Goal: Task Accomplishment & Management: Use online tool/utility

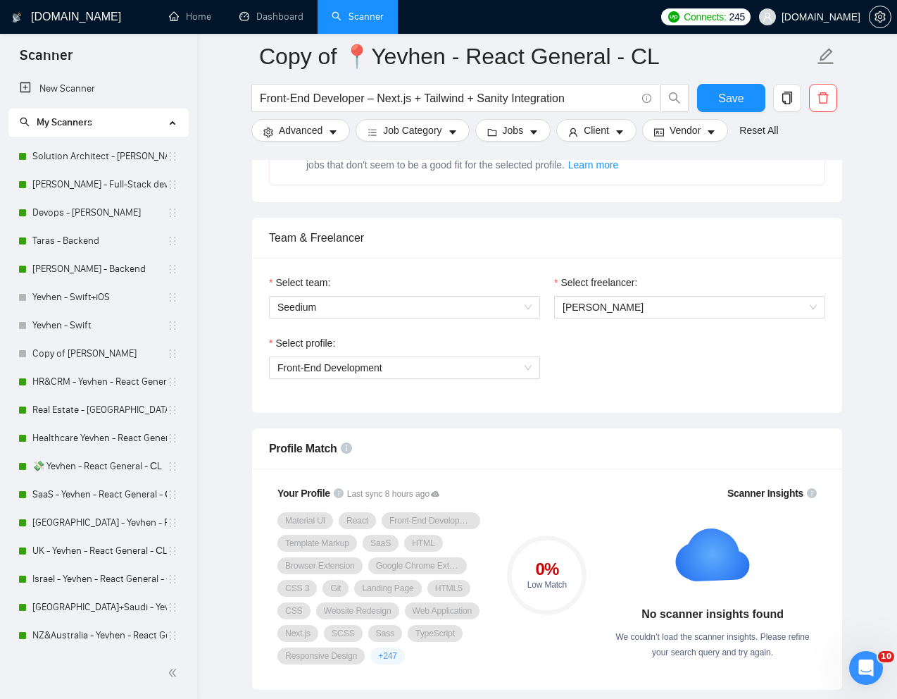
scroll to position [420, 0]
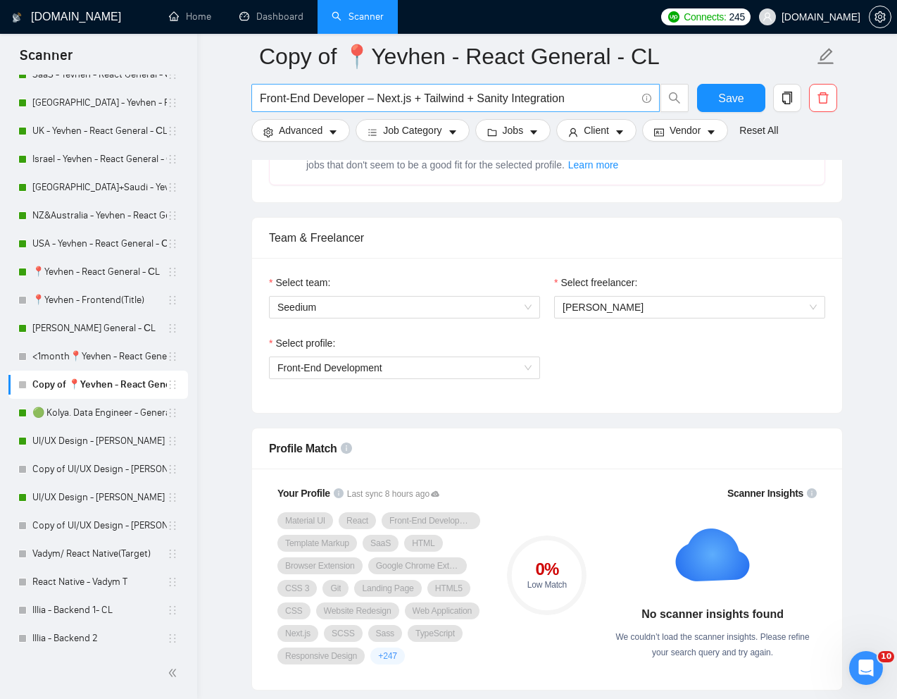
click at [540, 96] on input "Front-End Developer – Next.js + Tailwind + Sanity Integration" at bounding box center [448, 98] width 376 height 18
paste input "Senior Frontend Developer (React/TypeScript) Needed"
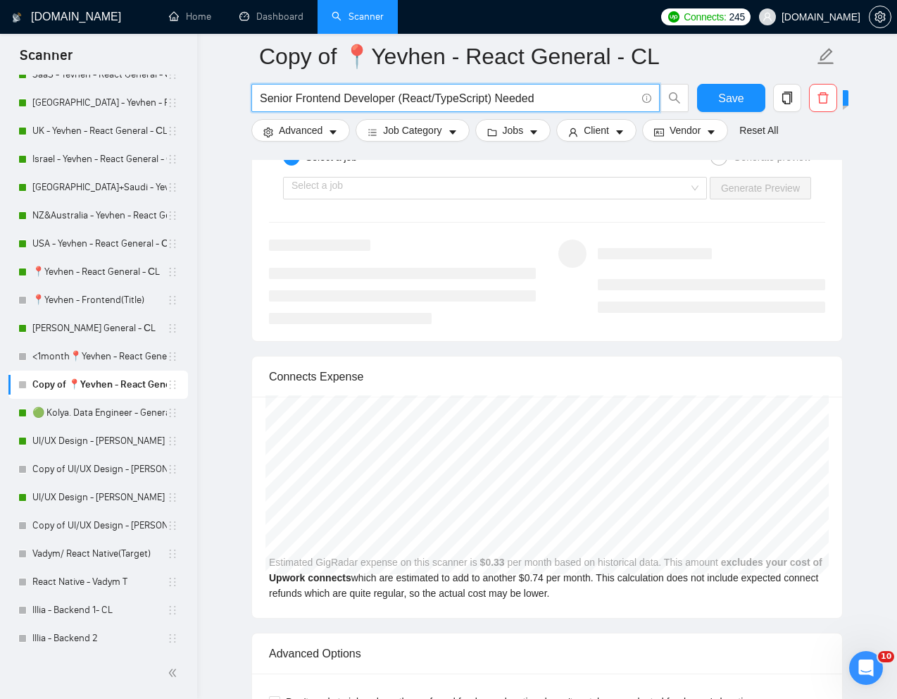
scroll to position [2872, 0]
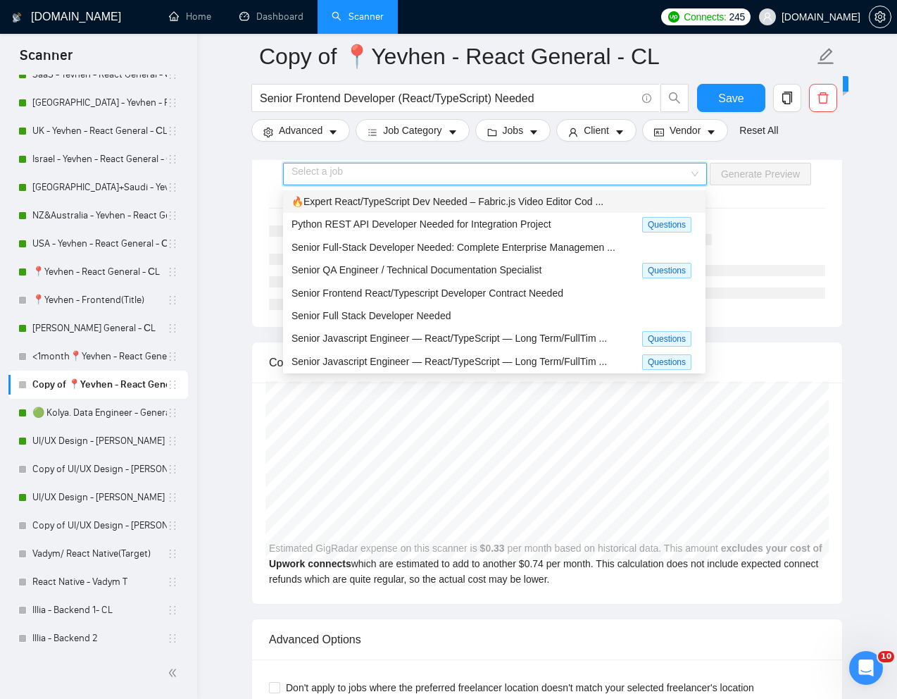
click at [546, 175] on input "search" at bounding box center [490, 173] width 397 height 21
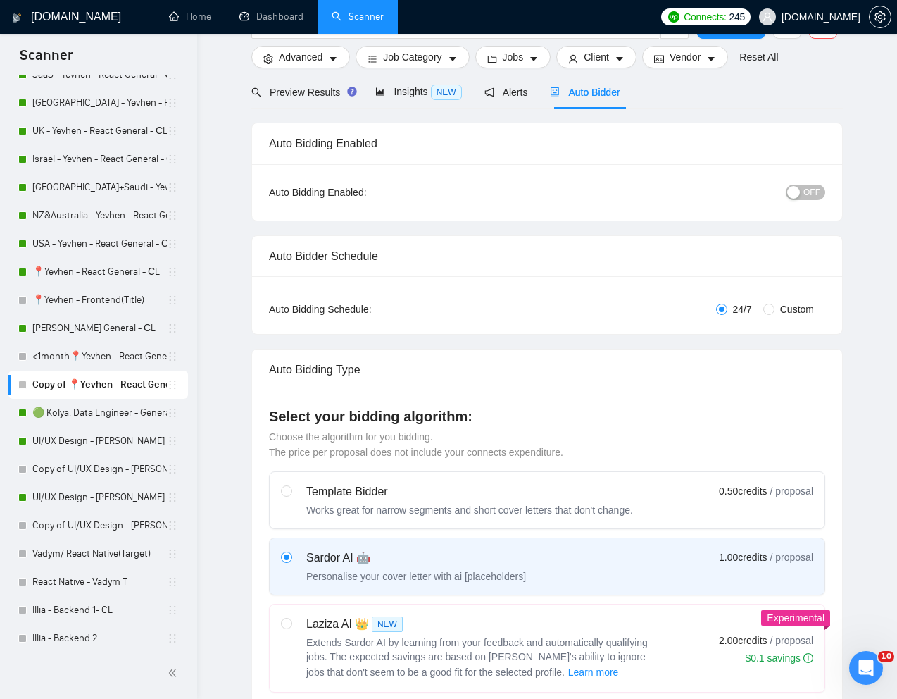
scroll to position [0, 0]
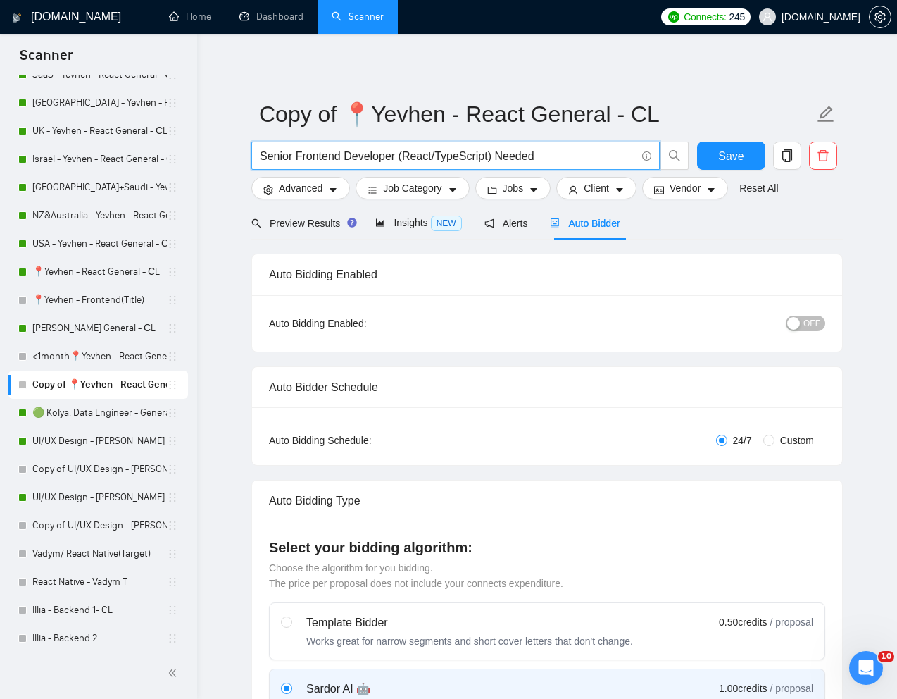
drag, startPoint x: 498, startPoint y: 158, endPoint x: 397, endPoint y: 158, distance: 100.7
click at [397, 158] on input "Senior Frontend Developer (React/TypeScript) Needed" at bounding box center [448, 156] width 376 height 18
type input "Senior Frontend Developer Needed"
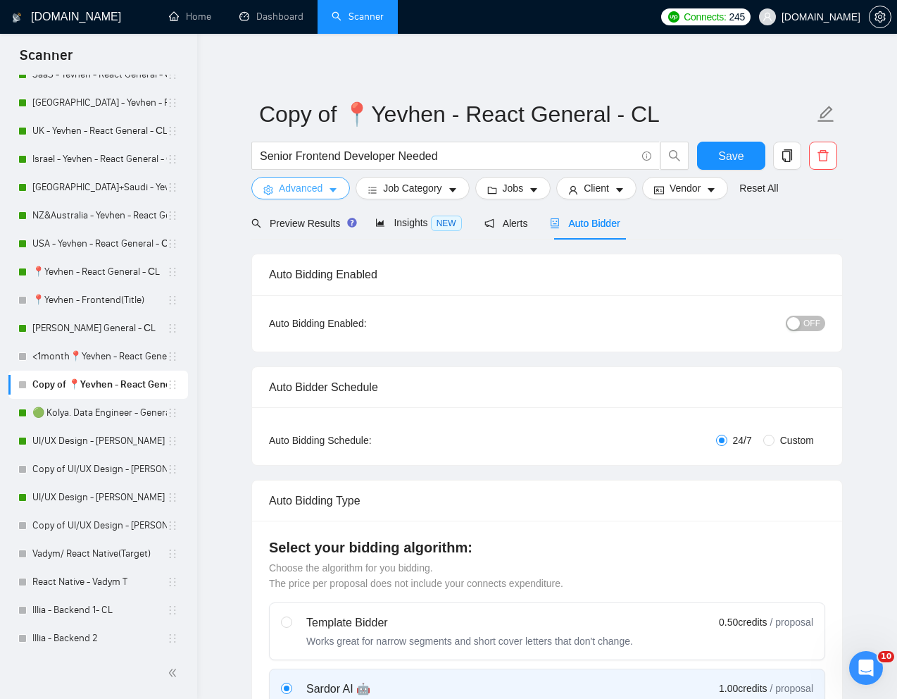
click at [309, 187] on span "Advanced" at bounding box center [301, 187] width 44 height 15
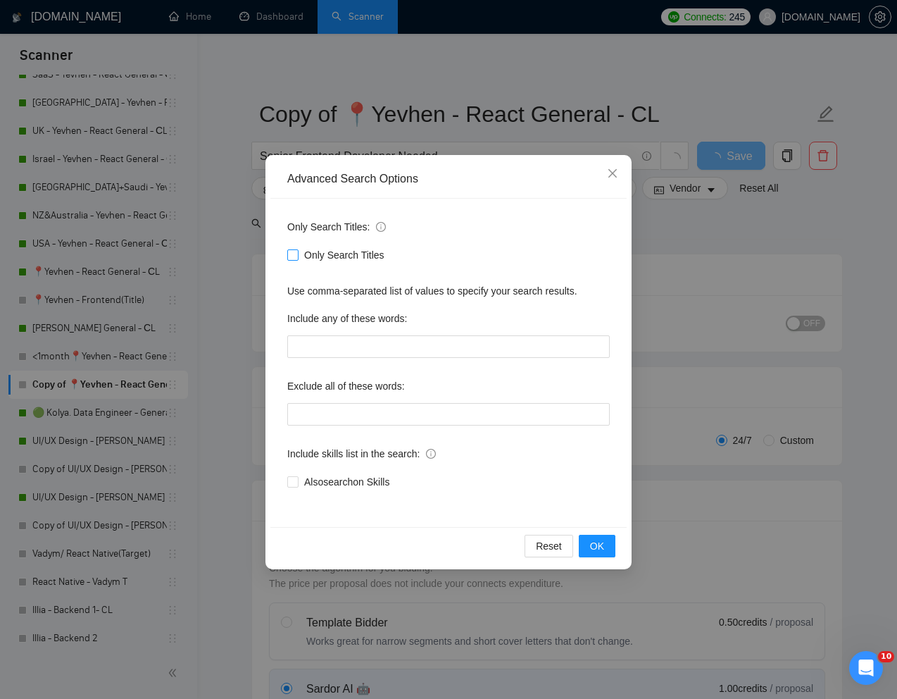
click at [297, 257] on span at bounding box center [292, 254] width 11 height 11
click at [297, 257] on input "Only Search Titles" at bounding box center [292, 254] width 10 height 10
checkbox input "true"
click at [590, 544] on span "OK" at bounding box center [597, 545] width 14 height 15
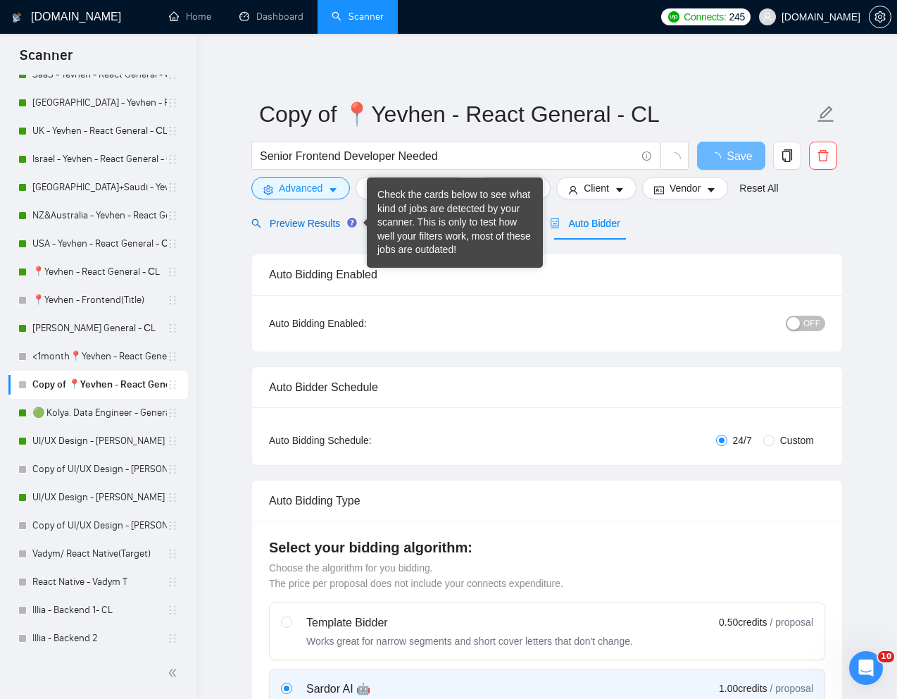
click at [287, 224] on span "Preview Results" at bounding box center [301, 223] width 101 height 11
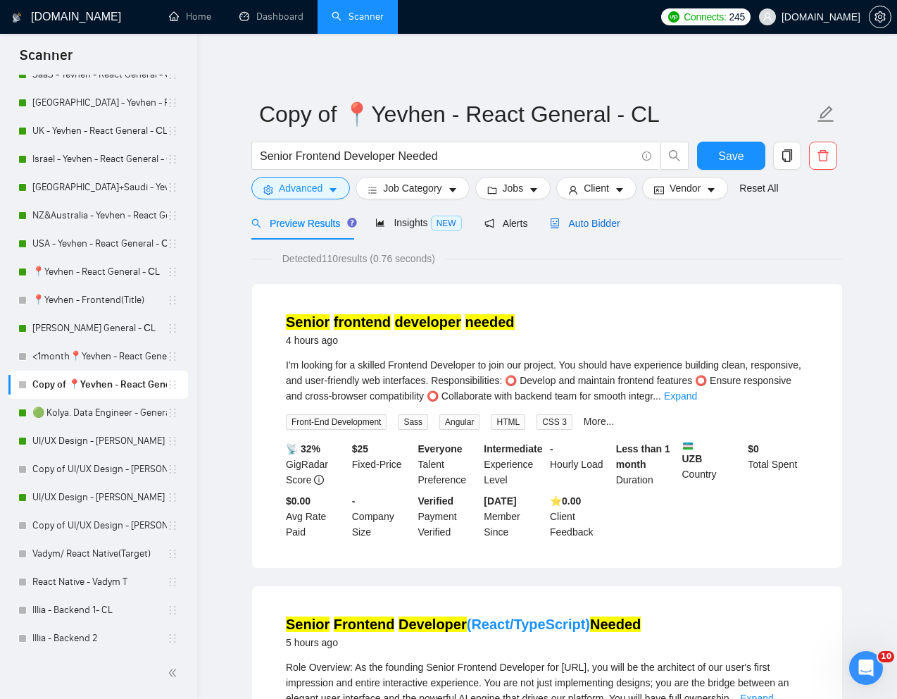
click at [576, 226] on span "Auto Bidder" at bounding box center [585, 223] width 70 height 11
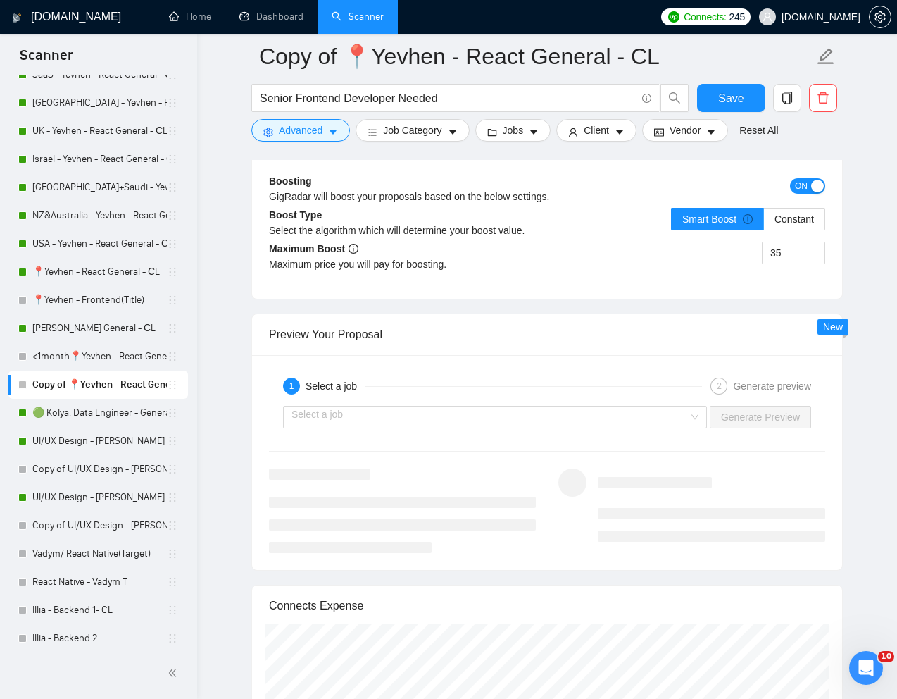
scroll to position [2682, 0]
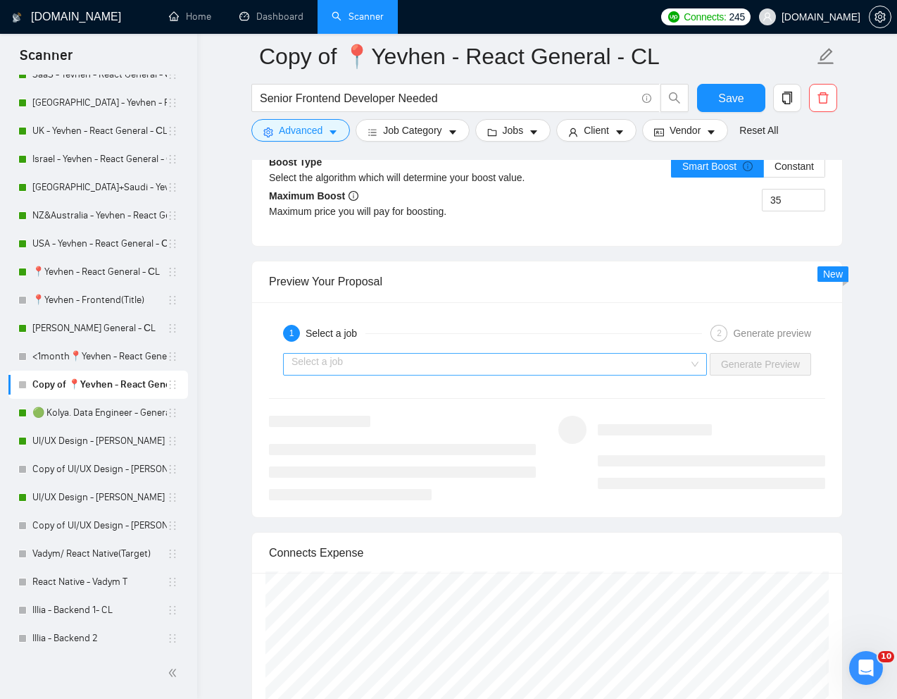
click at [513, 375] on input "search" at bounding box center [490, 363] width 397 height 21
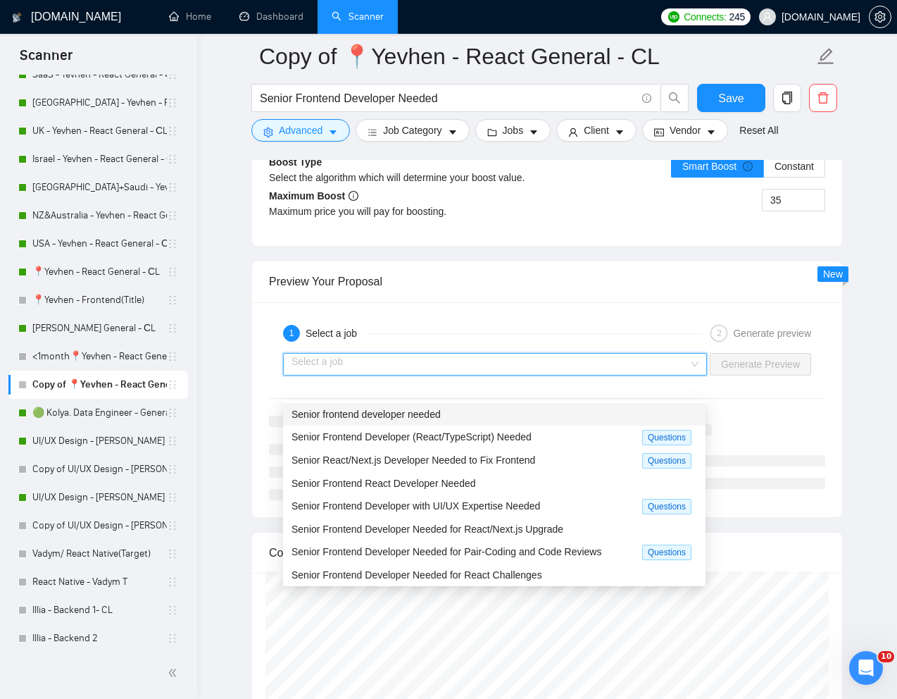
click at [413, 409] on span "Senior frontend developer needed" at bounding box center [366, 413] width 149 height 11
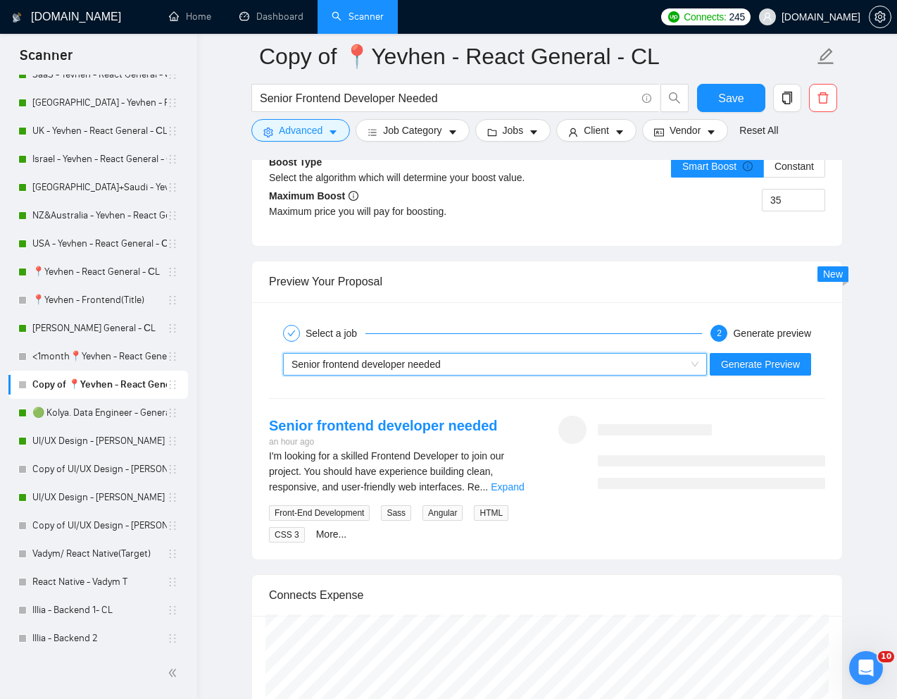
click at [606, 381] on div "~021959932864557550838 Senior frontend developer needed Generate Preview" at bounding box center [547, 364] width 559 height 34
click at [541, 375] on div "Senior frontend developer needed" at bounding box center [489, 363] width 394 height 21
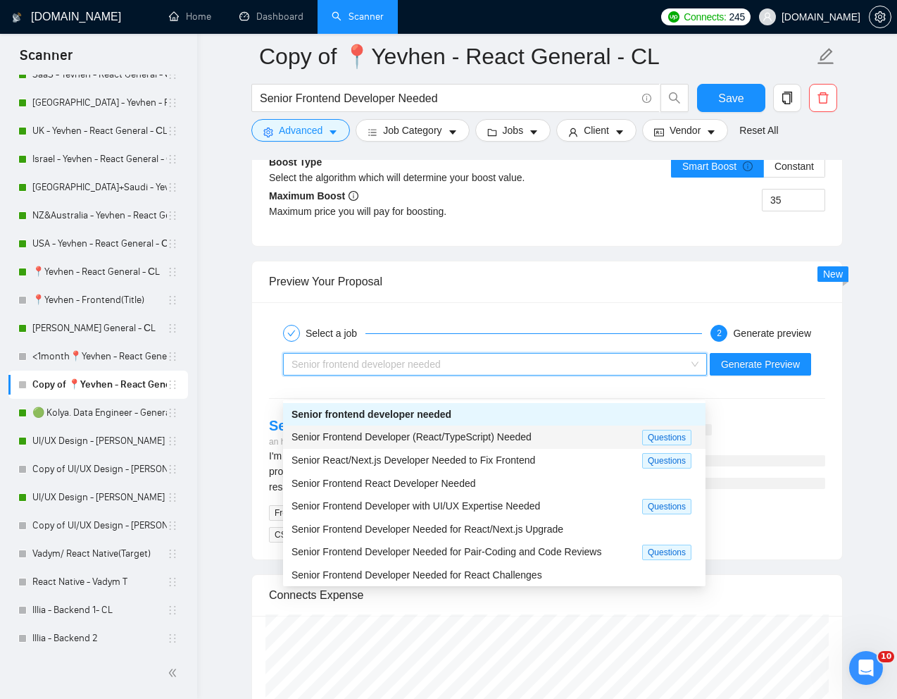
click at [416, 438] on span "Senior Frontend Developer (React/TypeScript) Needed" at bounding box center [412, 436] width 240 height 11
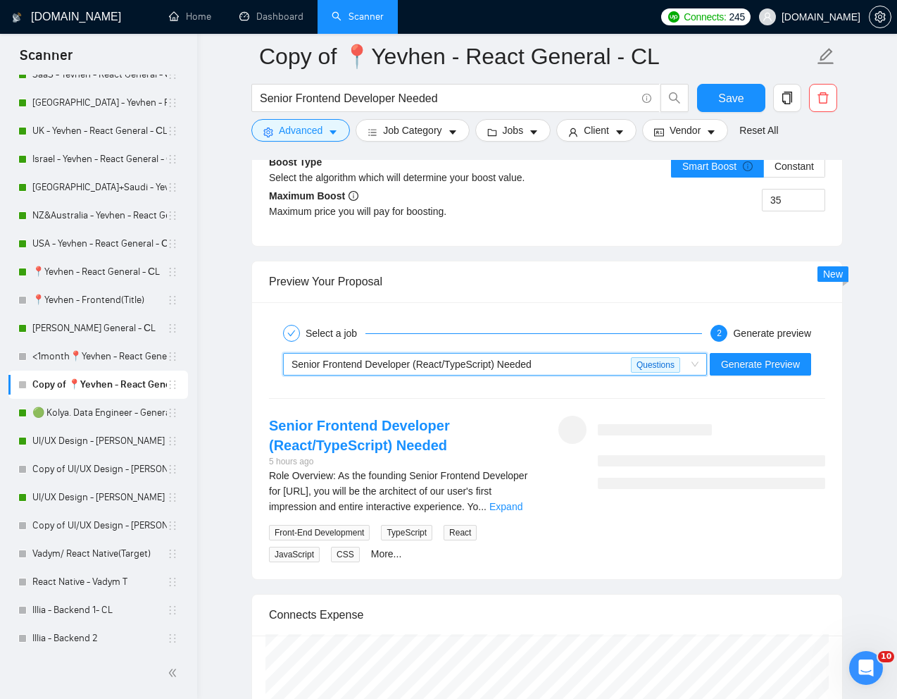
click at [490, 375] on div "Senior Frontend Developer (React/TypeScript) Needed" at bounding box center [461, 363] width 339 height 21
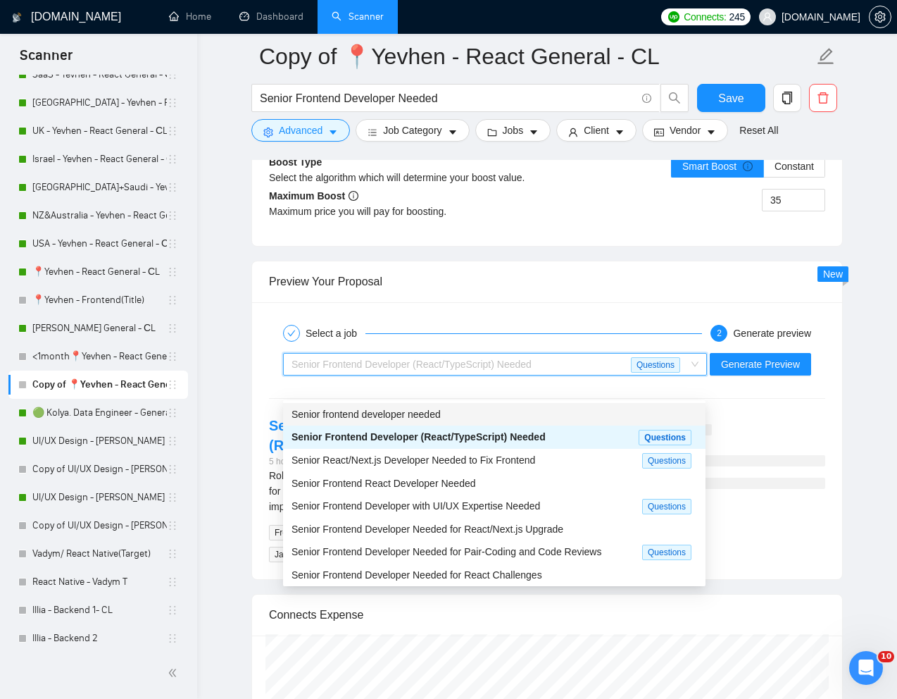
click at [765, 424] on div "Select a job 2 Generate preview Senior Frontend Developer (React/TypeScript) Ne…" at bounding box center [547, 440] width 590 height 277
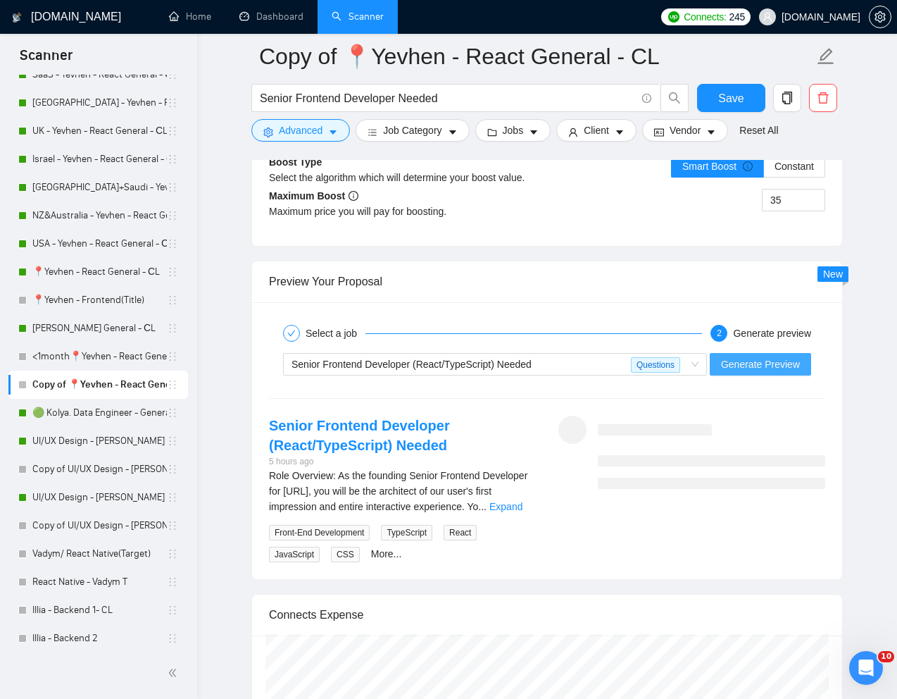
click at [766, 375] on button "Generate Preview" at bounding box center [760, 364] width 101 height 23
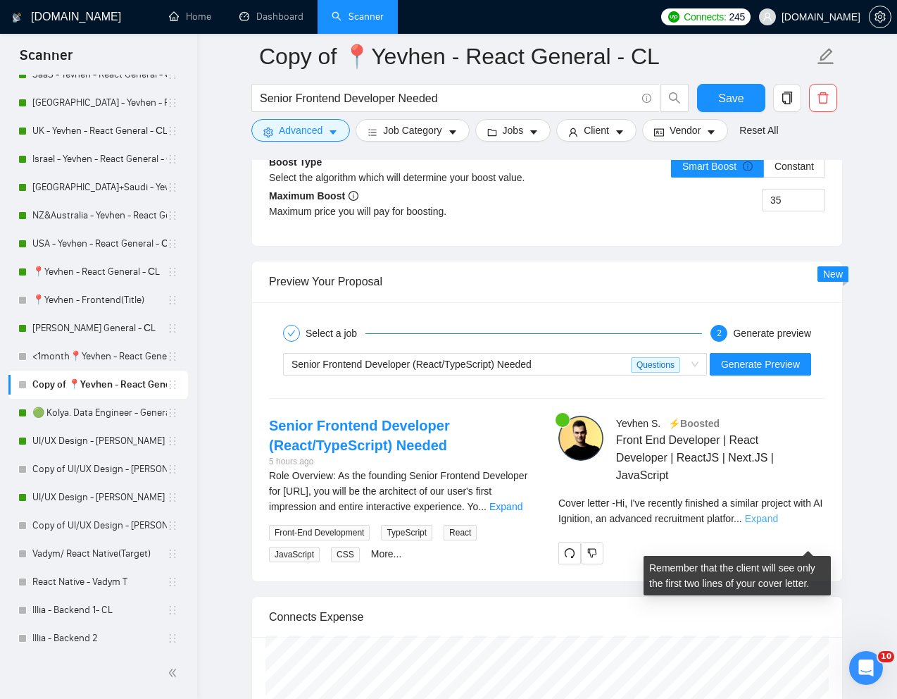
click at [778, 524] on link "Expand" at bounding box center [761, 518] width 33 height 11
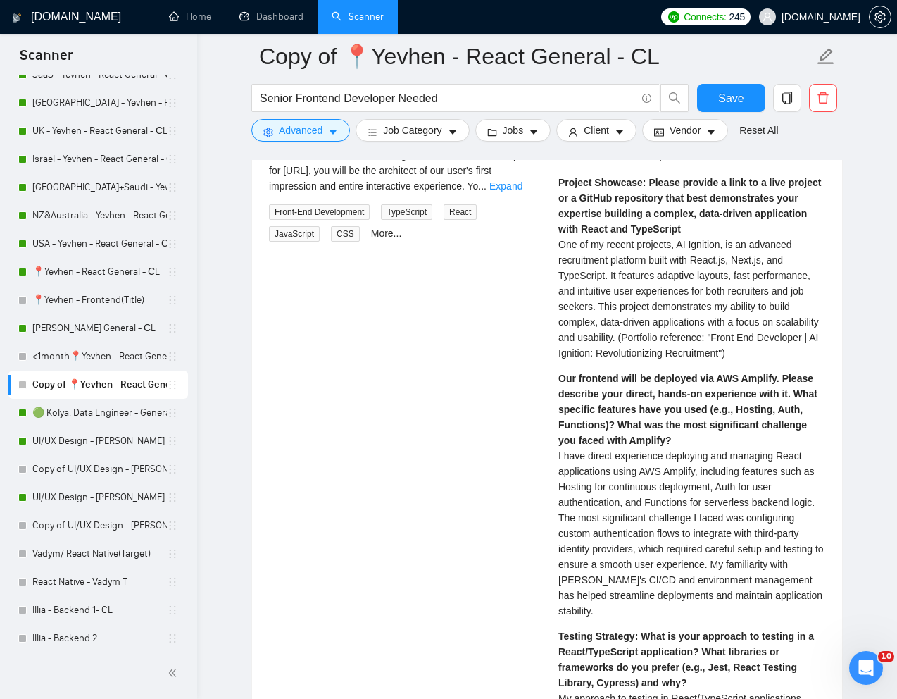
scroll to position [3007, 0]
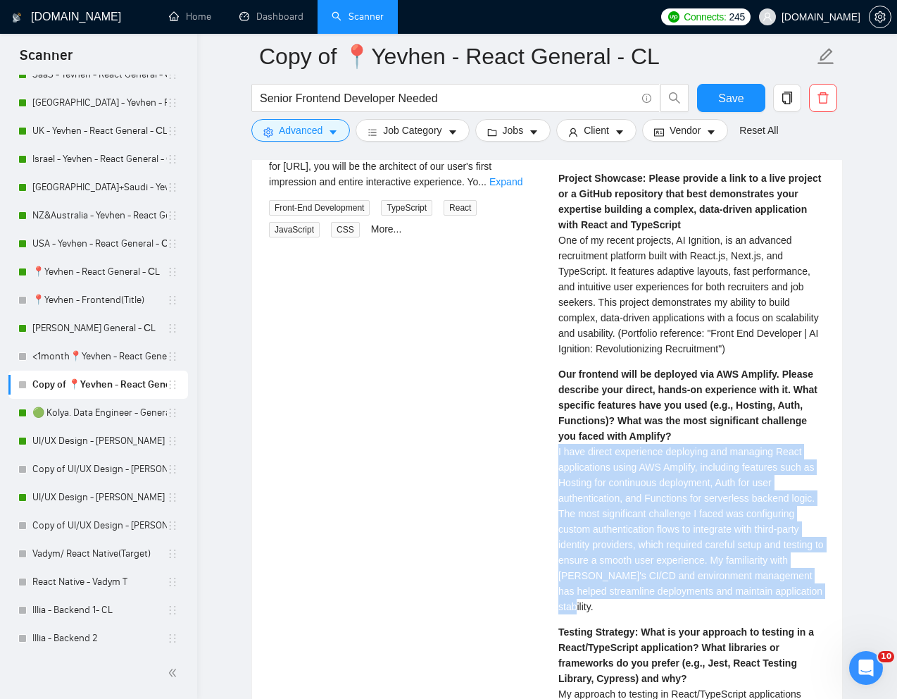
drag, startPoint x: 690, startPoint y: 628, endPoint x: 551, endPoint y: 479, distance: 204.3
copy span "I have direct experience deploying and managing React applications using AWS Am…"
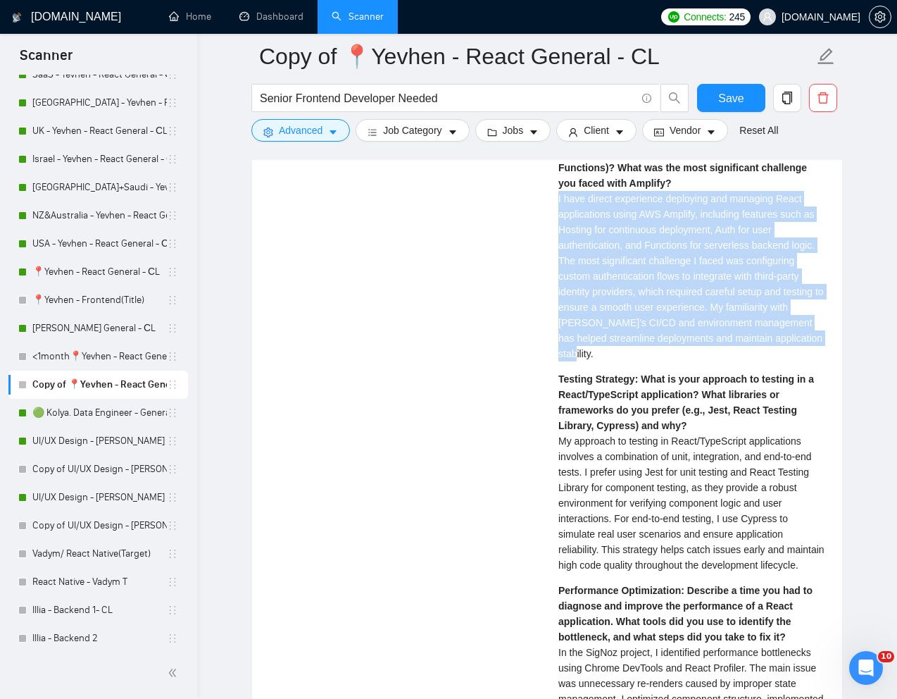
scroll to position [3260, 0]
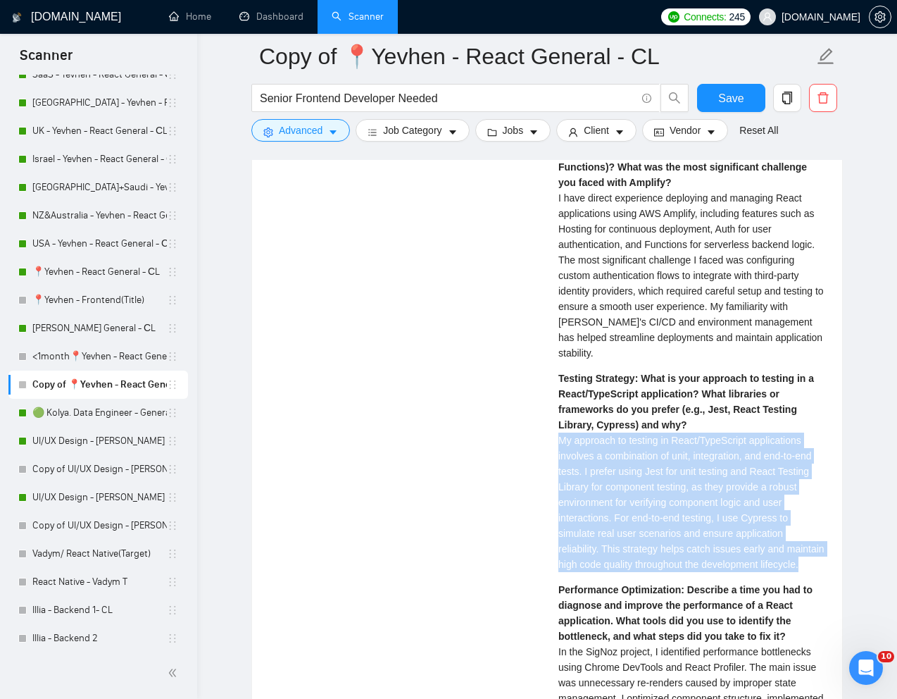
drag, startPoint x: 558, startPoint y: 461, endPoint x: 619, endPoint y: 599, distance: 151.4
click at [619, 572] on div "Testing Strategy: What is your approach to testing in a React/TypeScript applic…" at bounding box center [691, 470] width 267 height 201
copy span "My approach to testing in React/TypeScript applications involves a combination …"
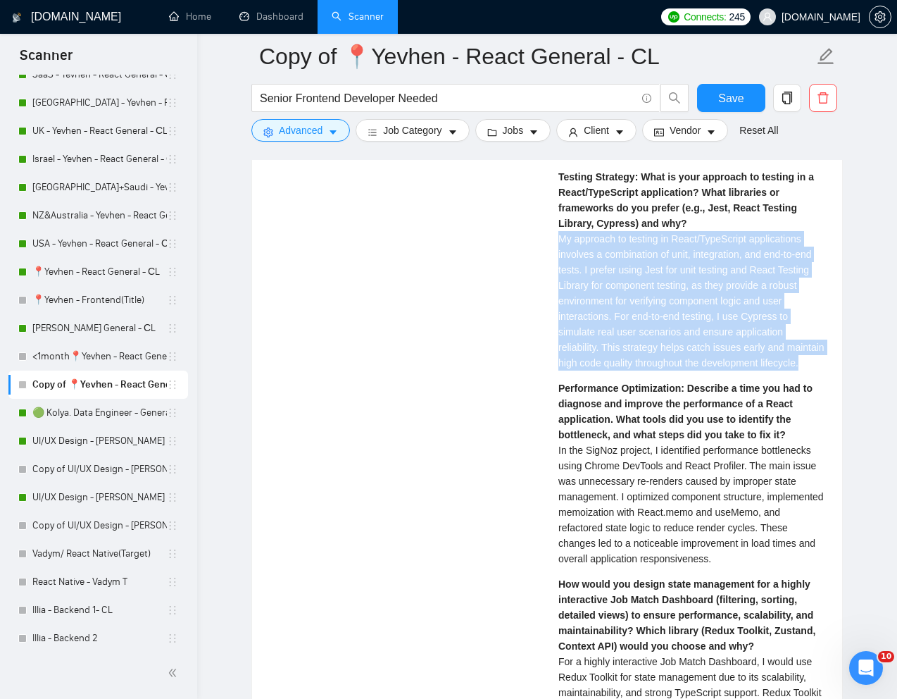
scroll to position [3463, 0]
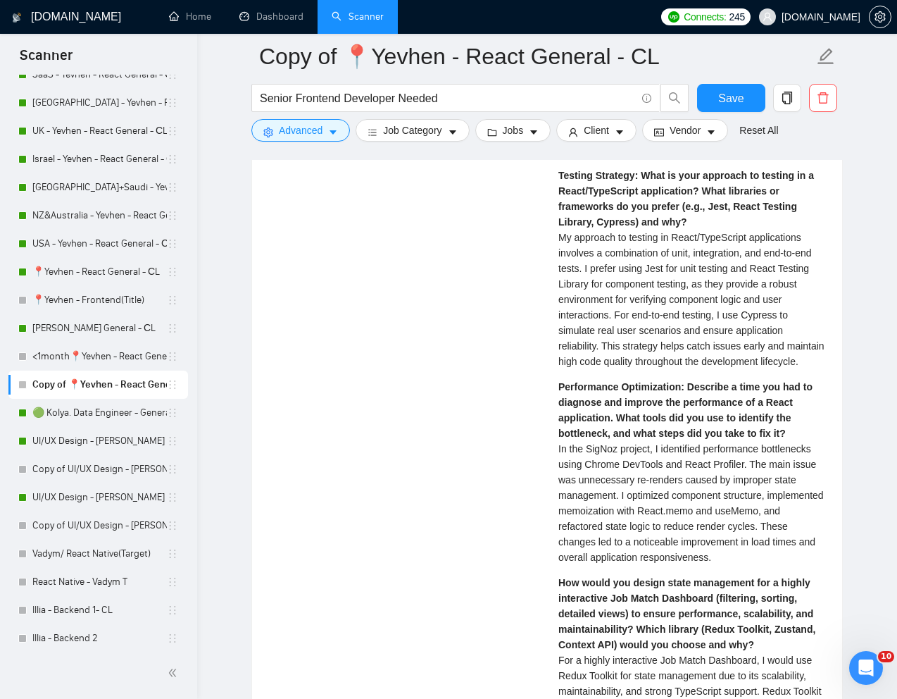
click at [598, 517] on span "In the SigNoz project, I identified performance bottlenecks using Chrome DevToo…" at bounding box center [690, 503] width 265 height 120
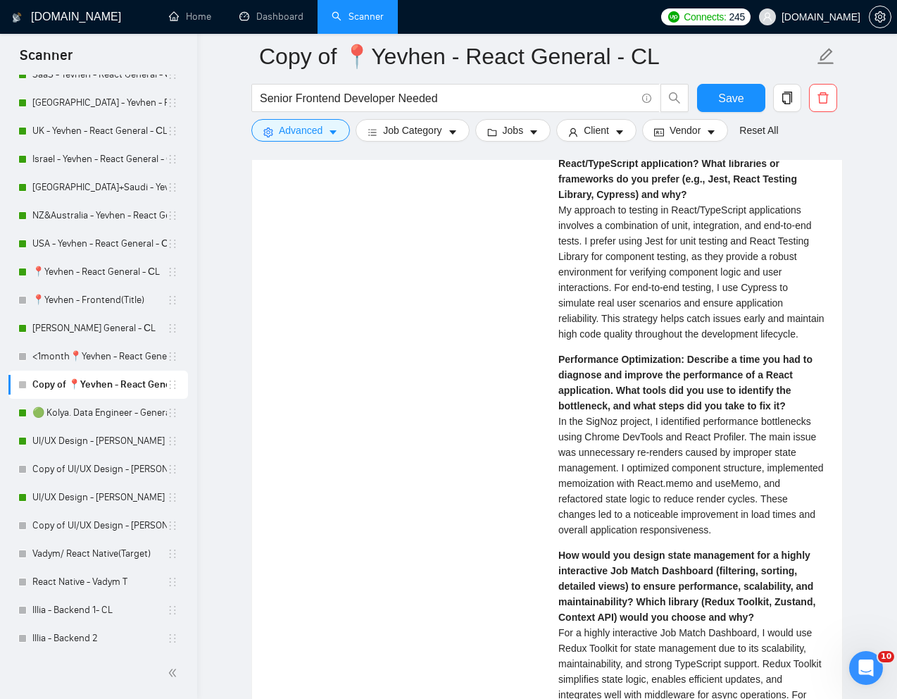
scroll to position [3495, 0]
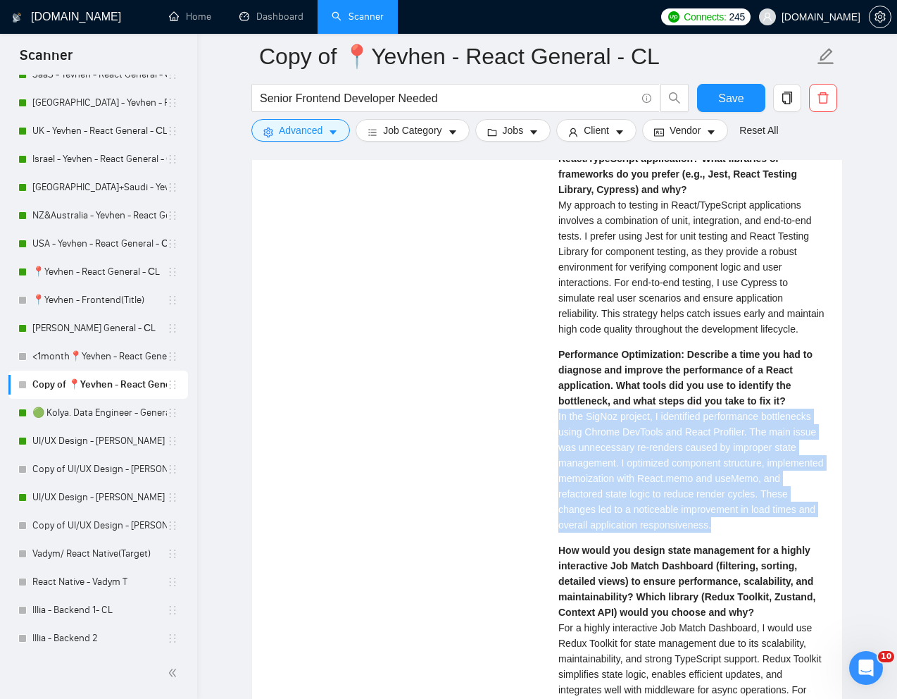
drag, startPoint x: 556, startPoint y: 459, endPoint x: 796, endPoint y: 565, distance: 262.6
click at [796, 565] on div "[PERSON_NAME] ⚡️Boosted Front End Developer | React Developer | ReactJS | Next.…" at bounding box center [691, 450] width 289 height 1696
copy span "In the SigNoz project, I identified performance bottlenecks using Chrome DevToo…"
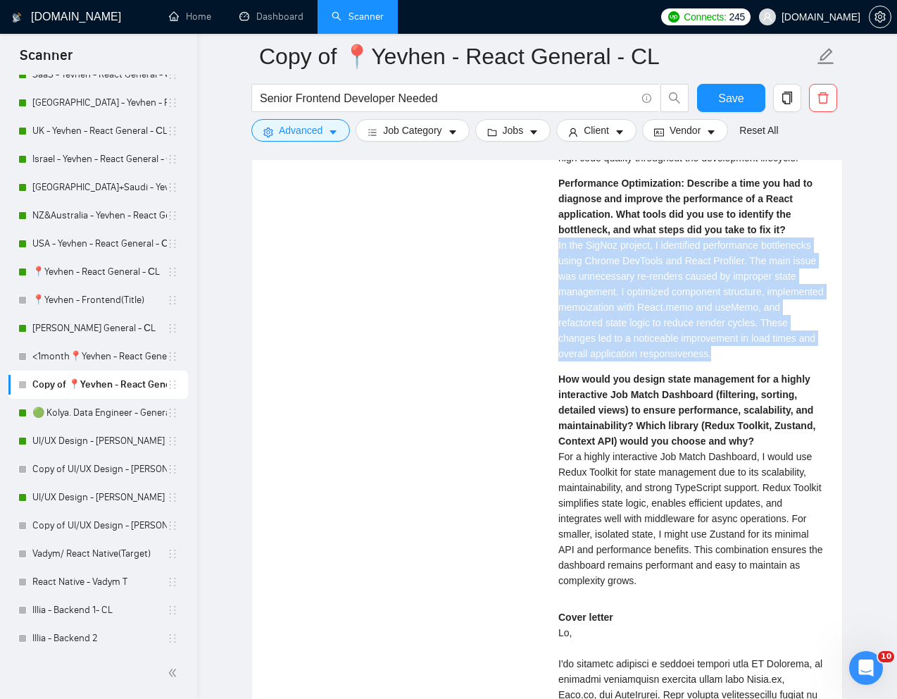
scroll to position [3676, 0]
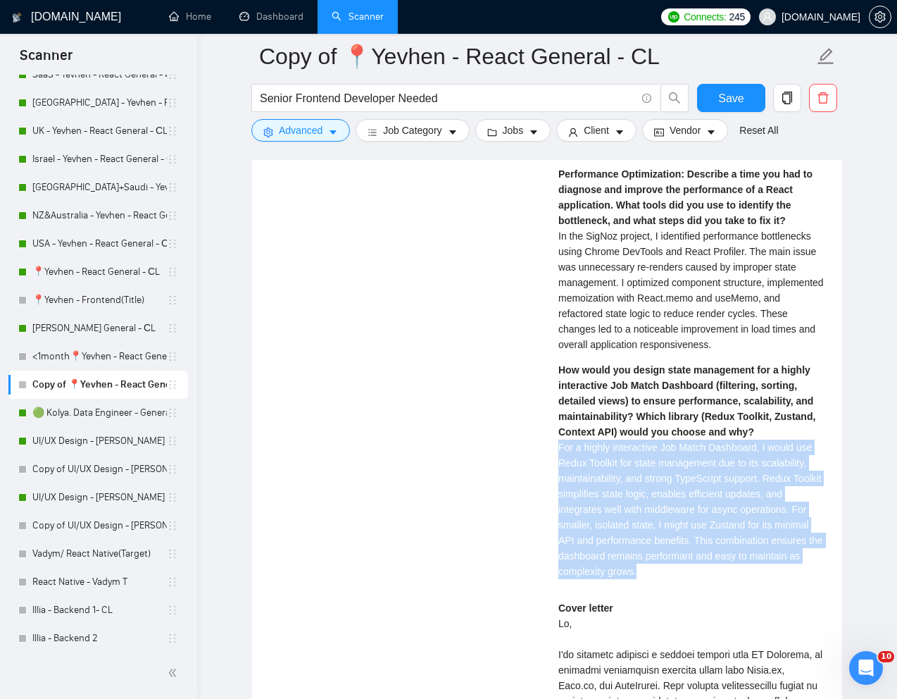
drag, startPoint x: 556, startPoint y: 488, endPoint x: 715, endPoint y: 614, distance: 203.6
click at [715, 614] on div "[PERSON_NAME] ⚡️Boosted Front End Developer | React Developer | ReactJS | Next.…" at bounding box center [691, 270] width 289 height 1696
copy span "For a highly interactive Job Match Dashboard, I would use Redux Toolkit for sta…"
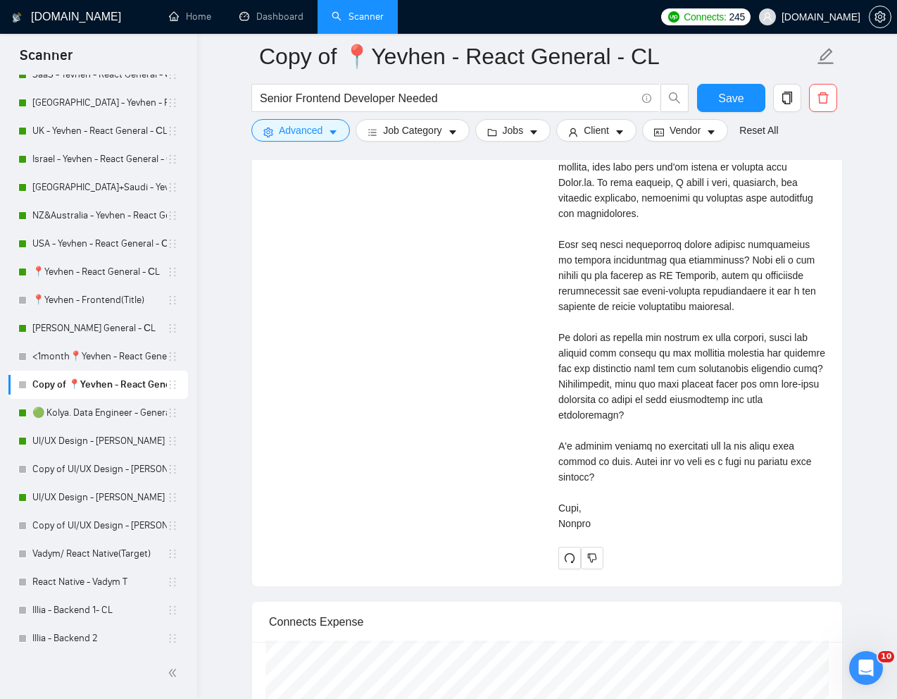
scroll to position [4373, 0]
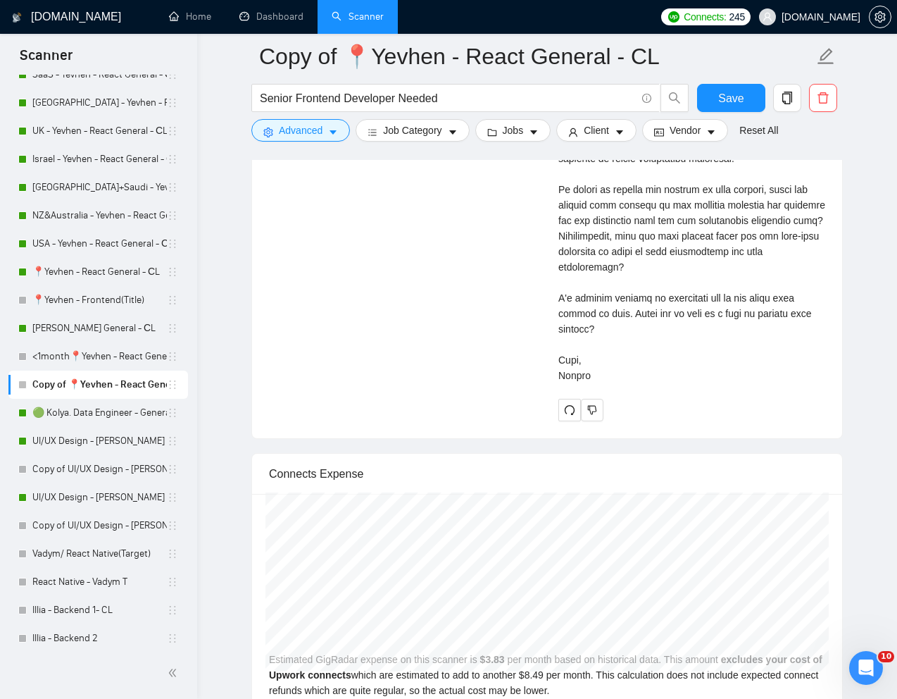
click at [684, 383] on div "Cover letter" at bounding box center [691, 143] width 267 height 480
drag, startPoint x: 620, startPoint y: 347, endPoint x: 745, endPoint y: 353, distance: 125.5
click at [745, 353] on div "Cover letter" at bounding box center [691, 143] width 267 height 480
copy div "Would you be open to a call"
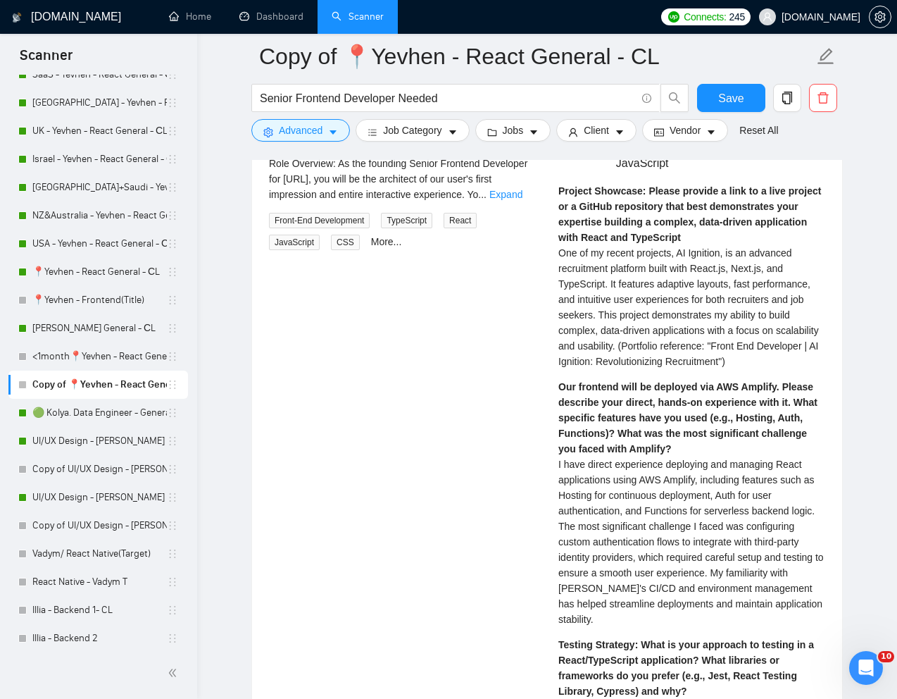
scroll to position [2992, 0]
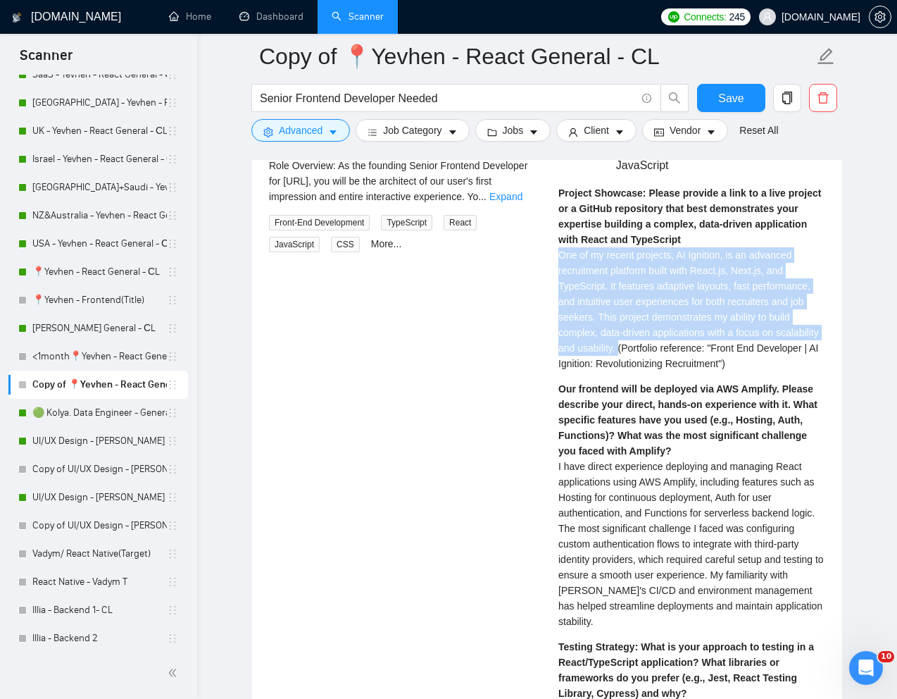
drag, startPoint x: 560, startPoint y: 279, endPoint x: 668, endPoint y: 365, distance: 138.3
click at [668, 365] on span "One of my recent projects, AI Ignition, is an advanced recruitment platform bui…" at bounding box center [688, 309] width 261 height 120
copy span "One of my recent projects, AI Ignition, is an advanced recruitment platform bui…"
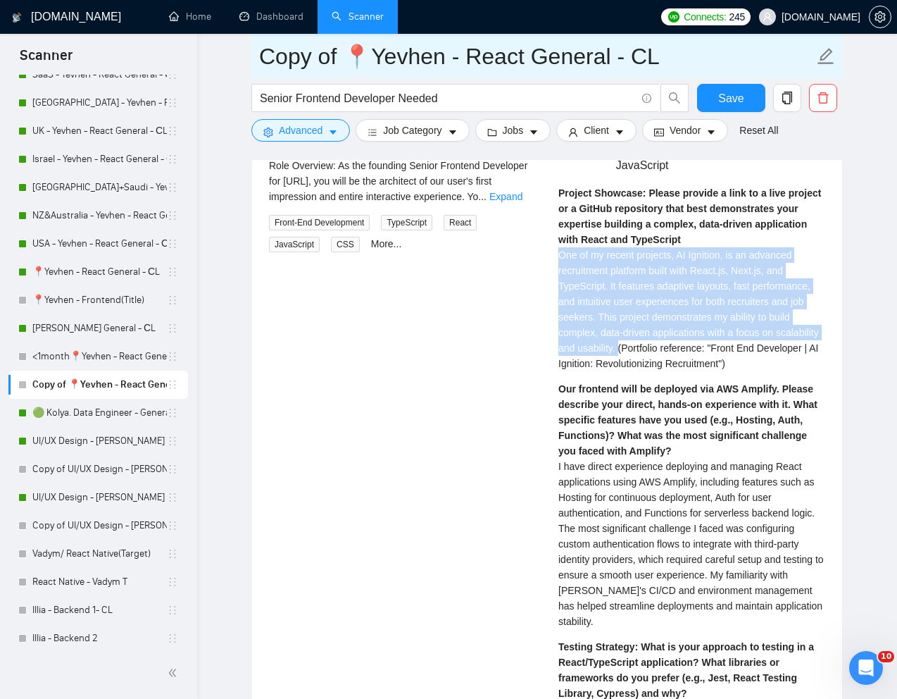
scroll to position [387, 0]
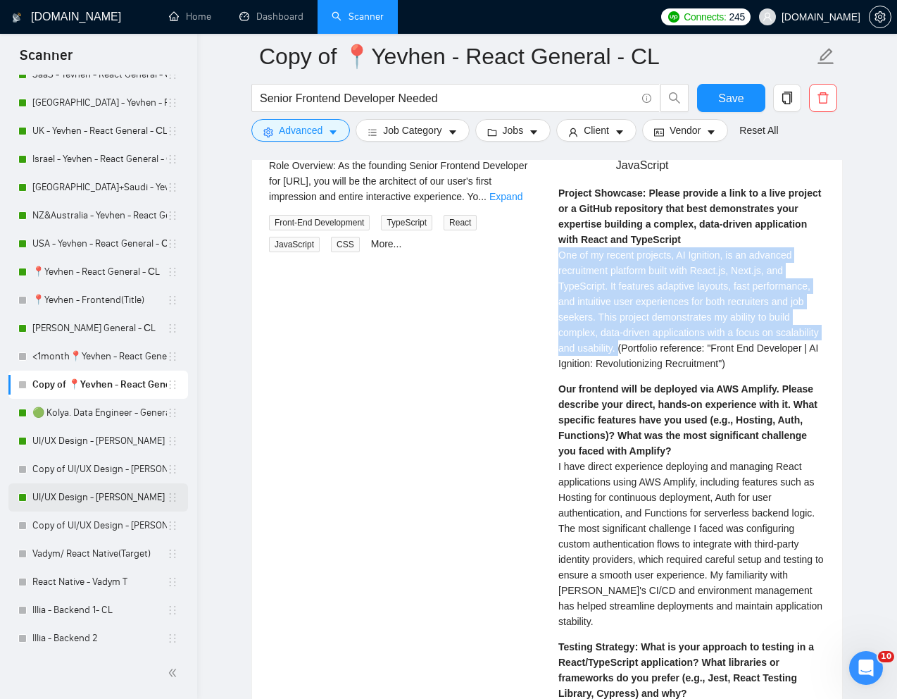
click at [65, 492] on link "UI/UX Design - [PERSON_NAME]" at bounding box center [99, 497] width 134 height 28
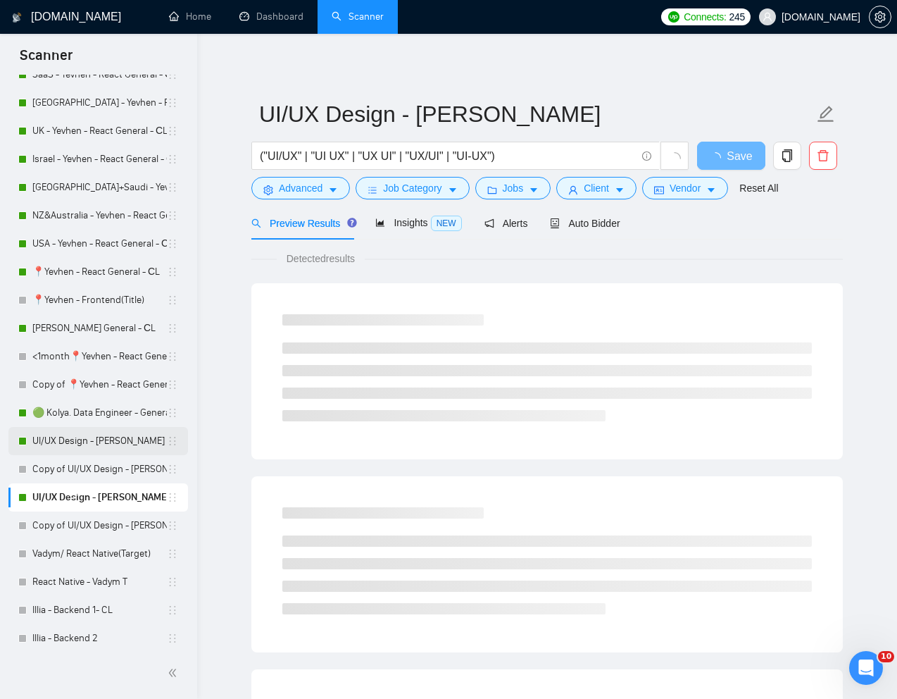
click at [60, 437] on link "UI/UX Design - [PERSON_NAME]" at bounding box center [99, 441] width 134 height 28
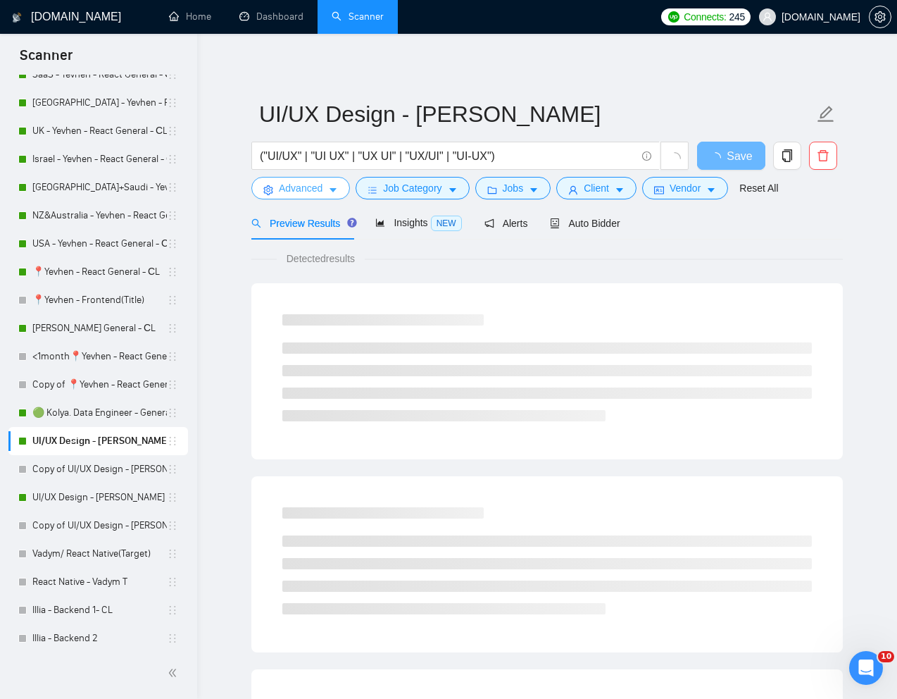
click at [300, 194] on span "Advanced" at bounding box center [301, 187] width 44 height 15
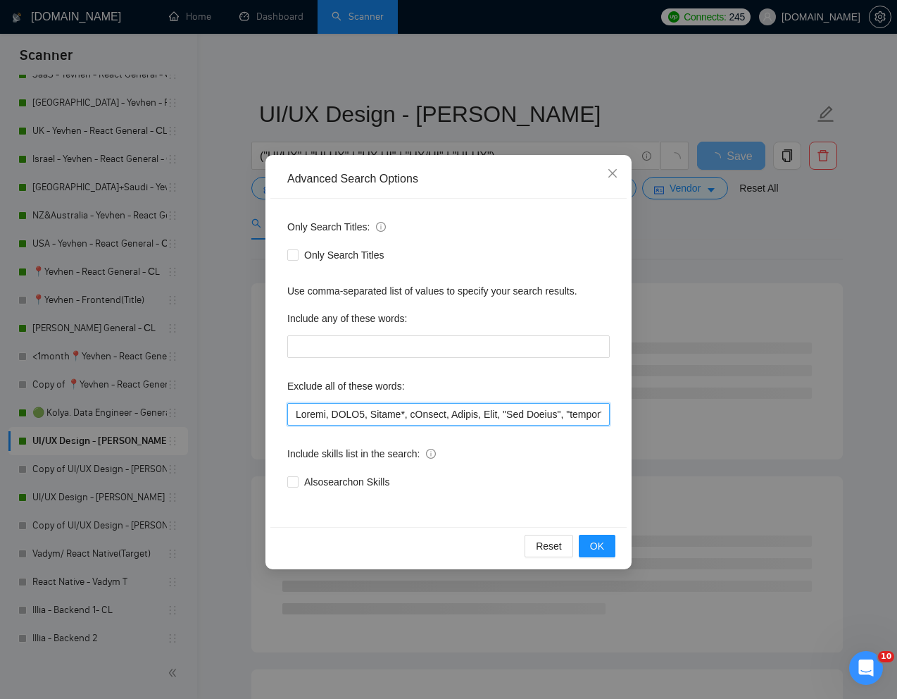
click at [294, 417] on input "text" at bounding box center [448, 414] width 323 height 23
paste input "Email Template"
click at [295, 415] on input "text" at bounding box center [448, 414] width 323 height 23
click at [377, 416] on input "text" at bounding box center [448, 414] width 323 height 23
type input ""Email Template", Email, Motion, HTML5, Animat*, iGaming, Retool, Ryno, "App Re…"
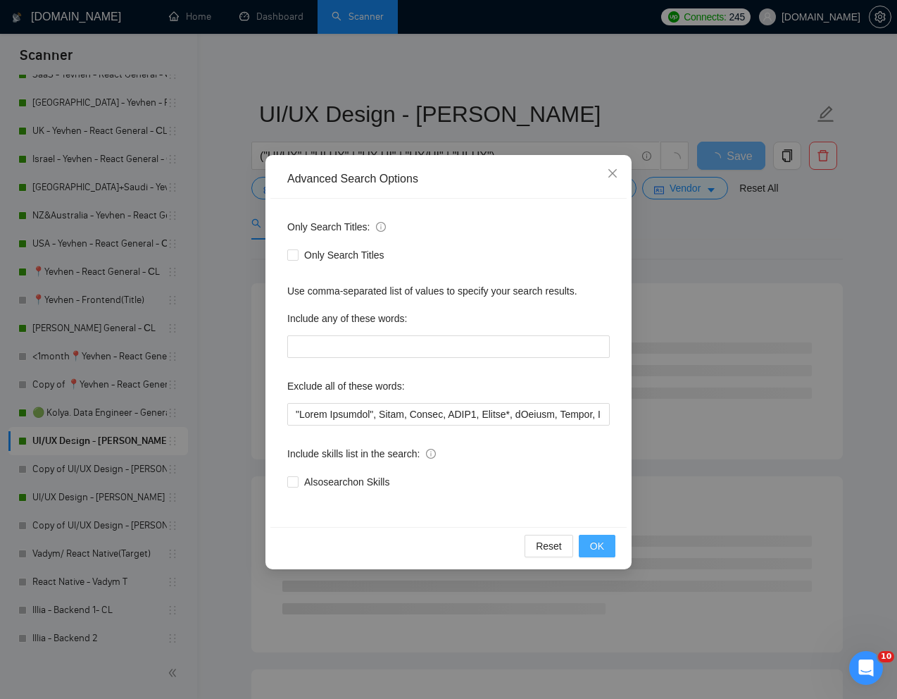
click at [596, 549] on span "OK" at bounding box center [597, 545] width 14 height 15
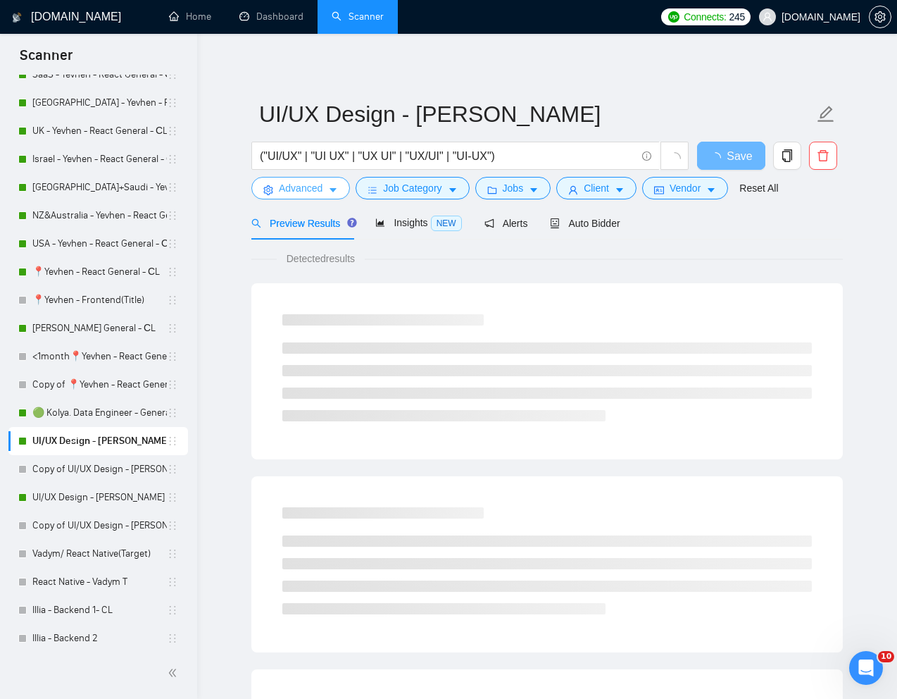
click at [297, 189] on span "Advanced" at bounding box center [301, 187] width 44 height 15
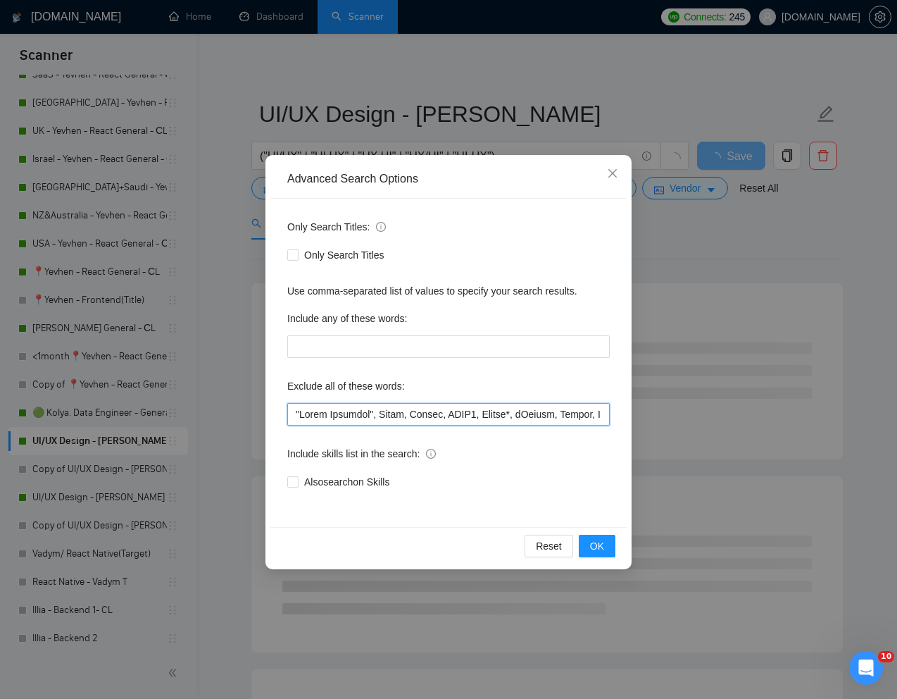
drag, startPoint x: 405, startPoint y: 417, endPoint x: 290, endPoint y: 416, distance: 114.8
click at [290, 416] on input "text" at bounding box center [448, 414] width 323 height 23
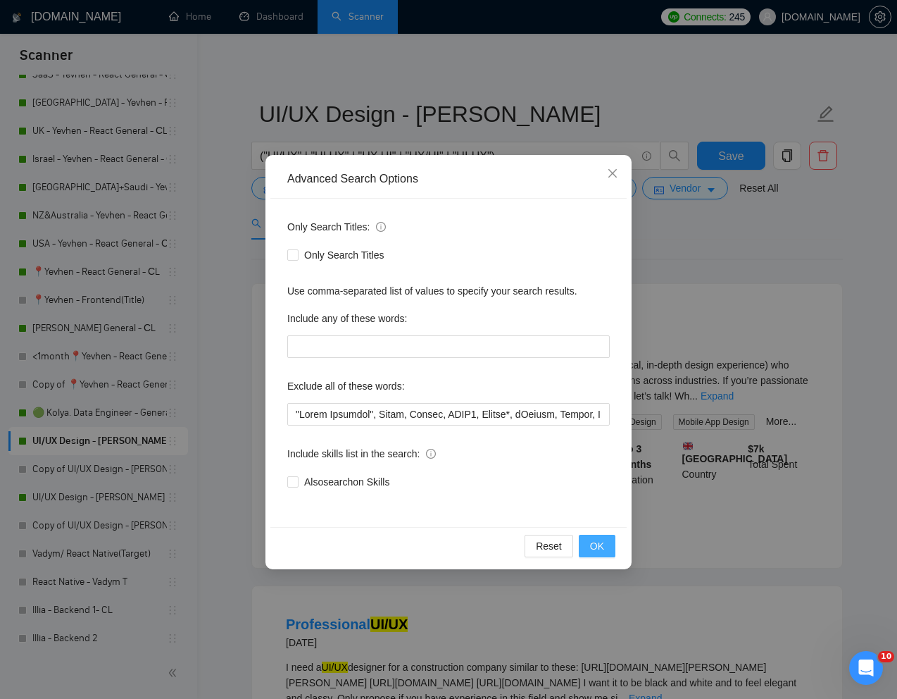
click at [595, 548] on span "OK" at bounding box center [597, 545] width 14 height 15
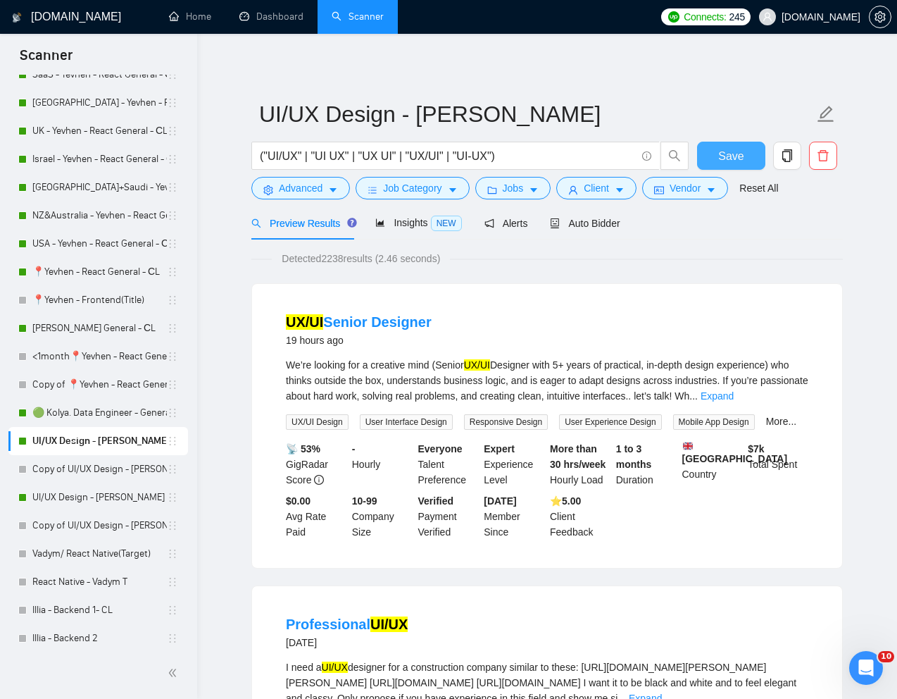
click at [737, 153] on span "Save" at bounding box center [730, 156] width 25 height 18
click at [84, 494] on link "UI/UX Design - [PERSON_NAME]" at bounding box center [99, 497] width 134 height 28
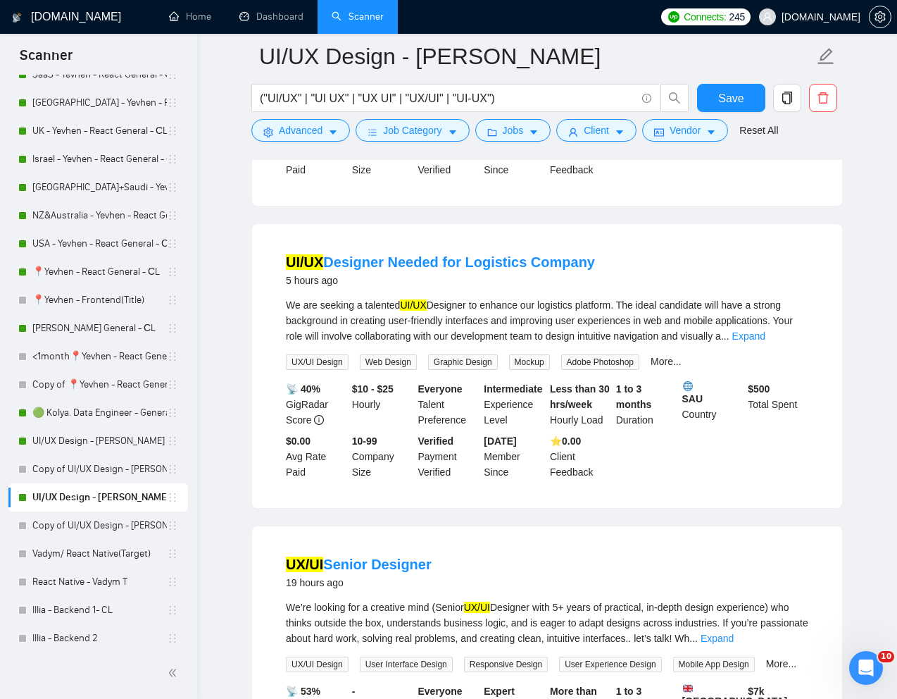
scroll to position [389, 0]
click at [765, 330] on link "Expand" at bounding box center [748, 335] width 33 height 11
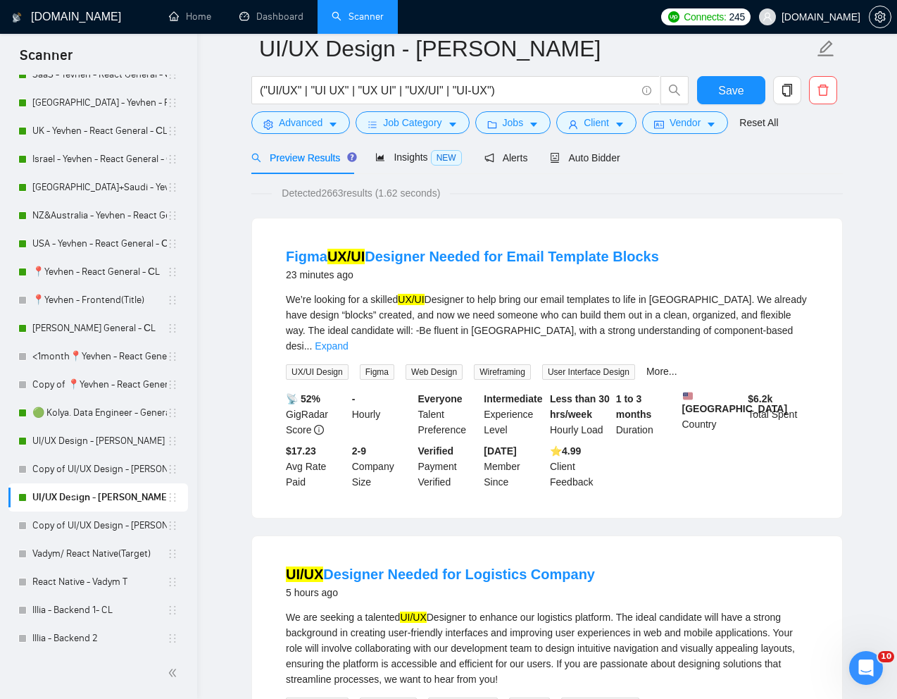
scroll to position [0, 0]
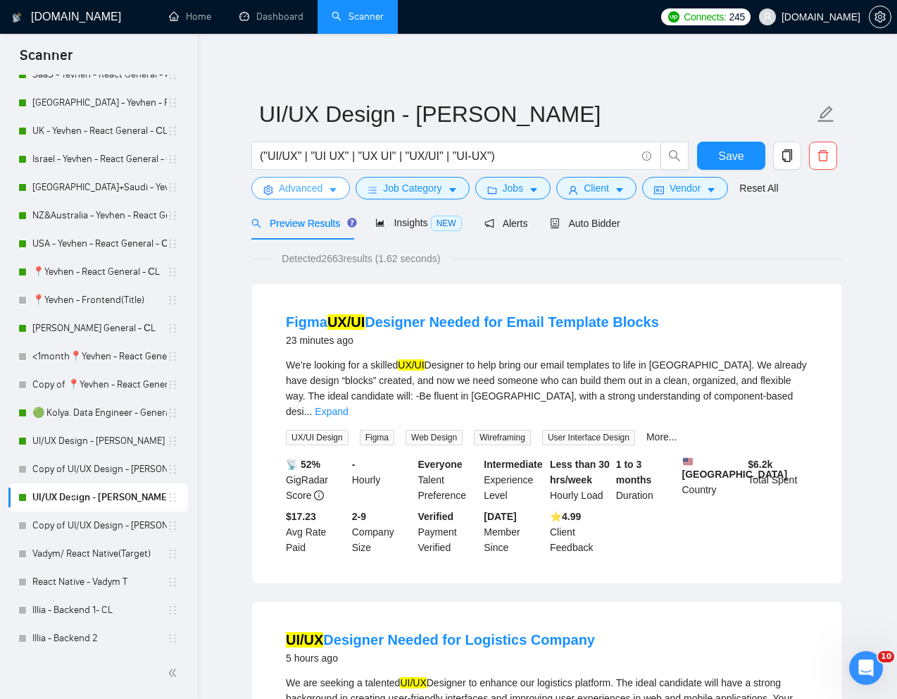
click at [311, 194] on span "Advanced" at bounding box center [301, 187] width 44 height 15
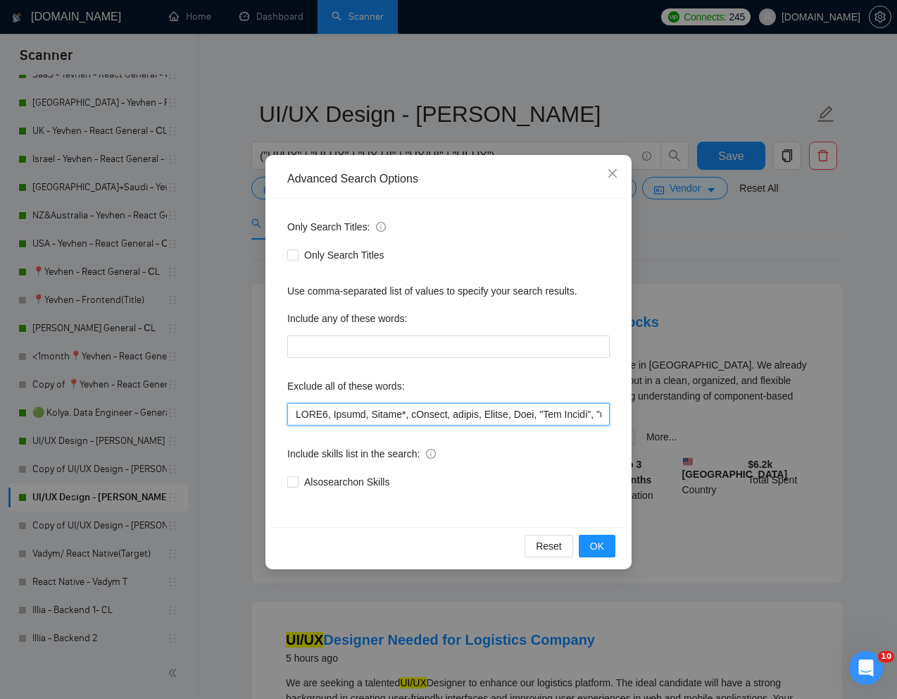
click at [294, 413] on input "text" at bounding box center [448, 414] width 323 height 23
paste input ""Email Template", Email,"
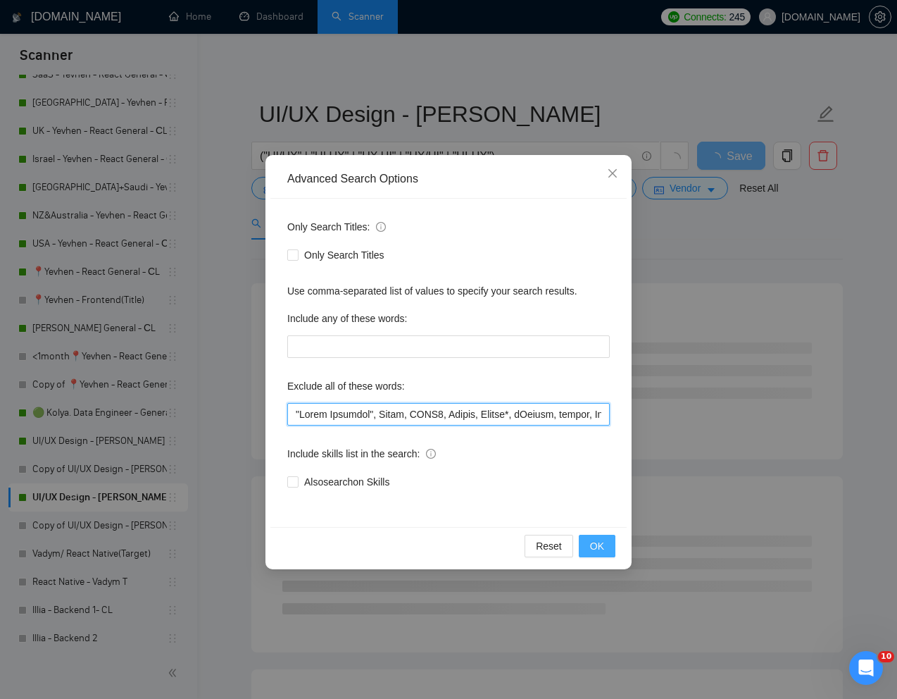
type input ""Email Template", Email, HTML5, Motion, Animat*, iGaming, casino, Retool, Ryno,…"
click at [600, 544] on span "OK" at bounding box center [597, 545] width 14 height 15
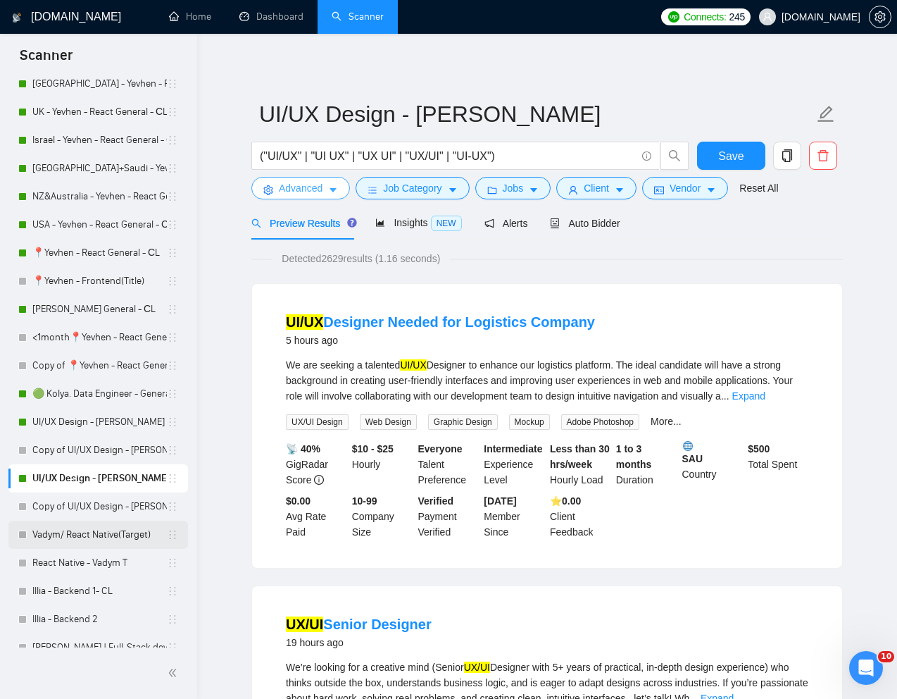
scroll to position [433, 0]
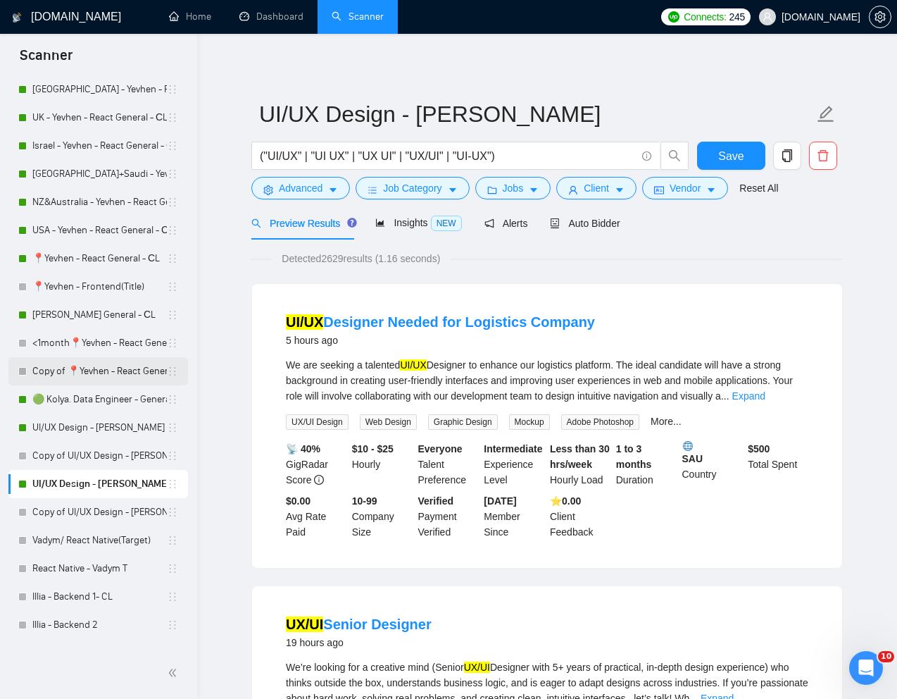
click at [73, 370] on link "Copy of 📍Yevhen - React General - СL" at bounding box center [99, 371] width 134 height 28
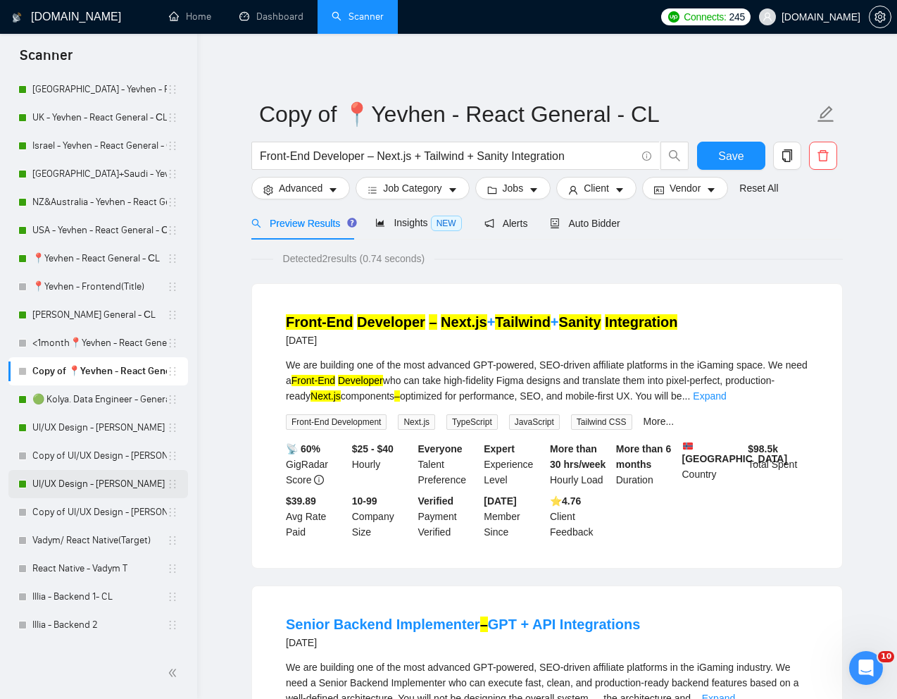
click at [75, 482] on link "UI/UX Design - [PERSON_NAME]" at bounding box center [99, 484] width 134 height 28
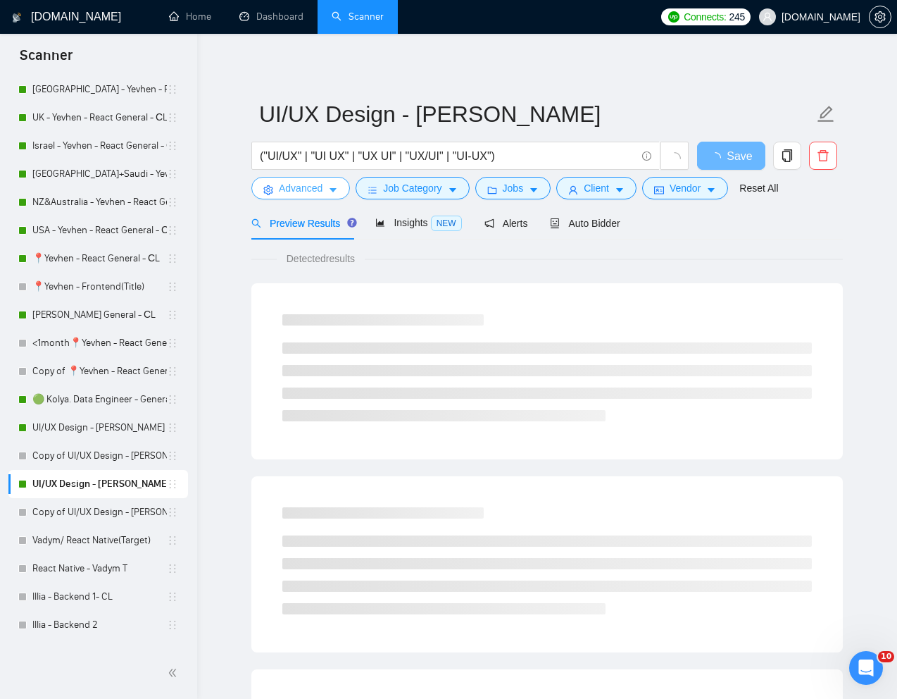
click at [290, 178] on button "Advanced" at bounding box center [300, 188] width 99 height 23
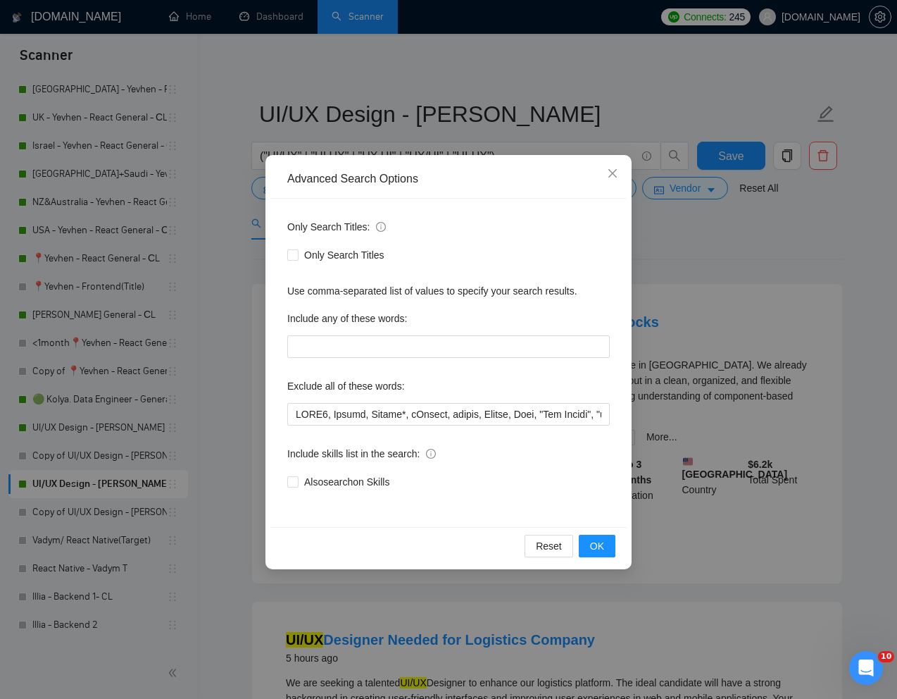
click at [63, 422] on div "Advanced Search Options Only Search Titles: Only Search Titles Use comma-separa…" at bounding box center [448, 349] width 897 height 699
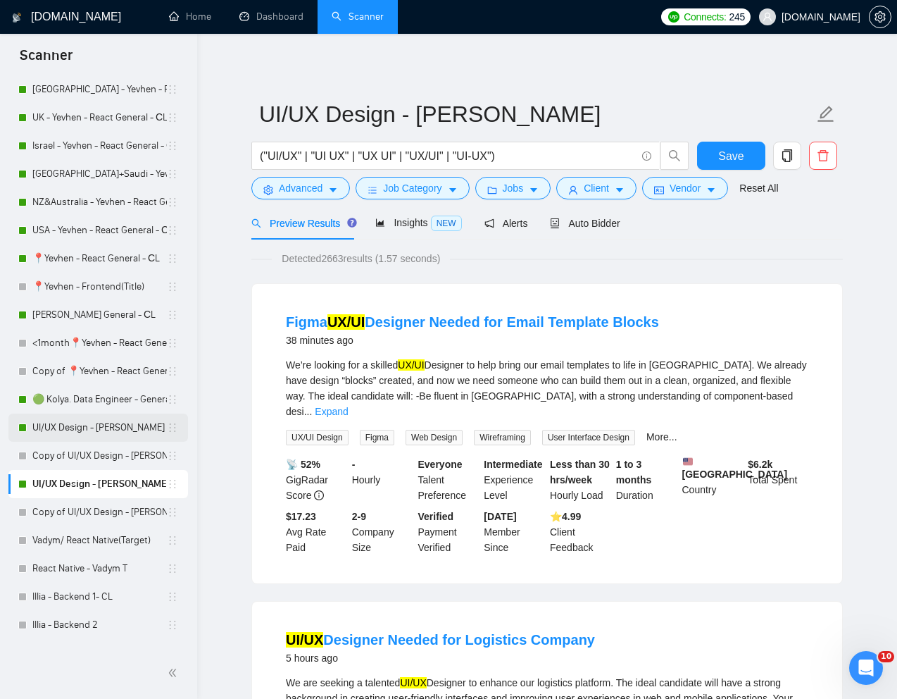
click at [47, 425] on link "UI/UX Design - [PERSON_NAME]" at bounding box center [99, 427] width 134 height 28
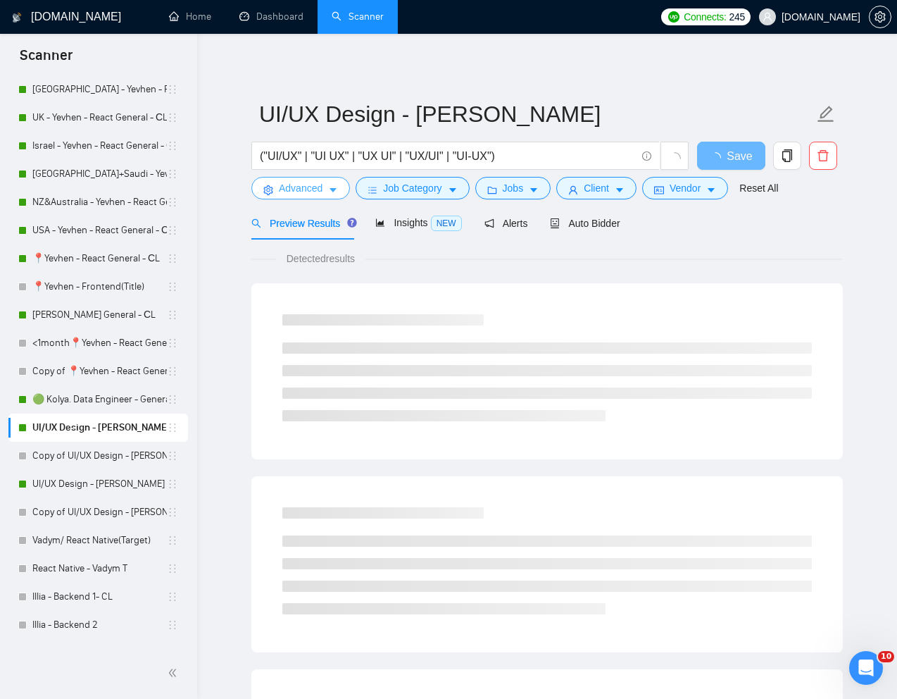
click at [294, 194] on span "Advanced" at bounding box center [301, 187] width 44 height 15
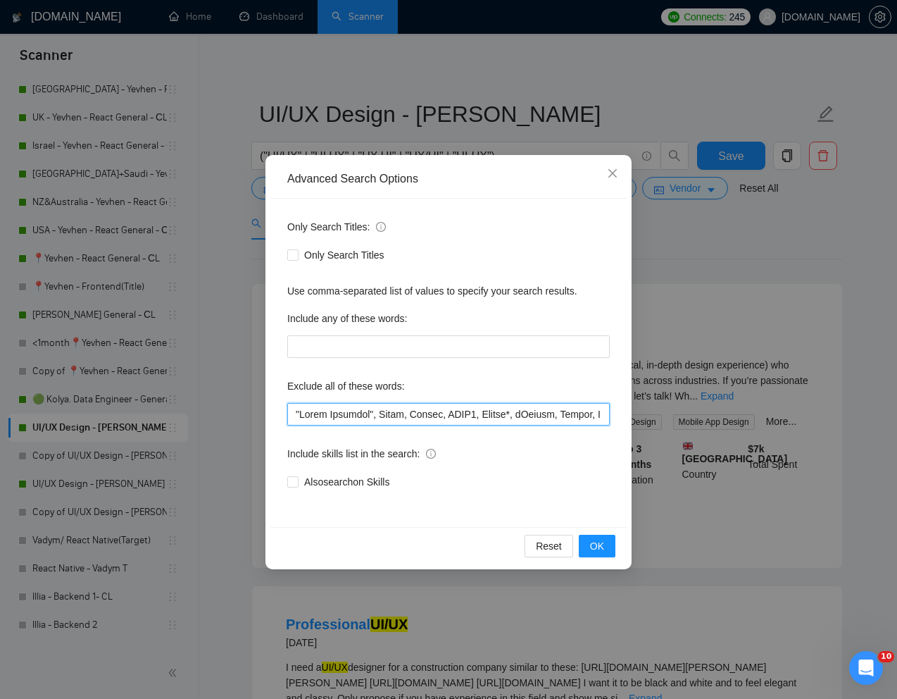
drag, startPoint x: 404, startPoint y: 417, endPoint x: 270, endPoint y: 417, distance: 134.5
click at [270, 417] on div "Only Search Titles: Only Search Titles Use comma-separated list of values to sp…" at bounding box center [448, 363] width 356 height 328
click at [613, 174] on icon "close" at bounding box center [612, 173] width 11 height 11
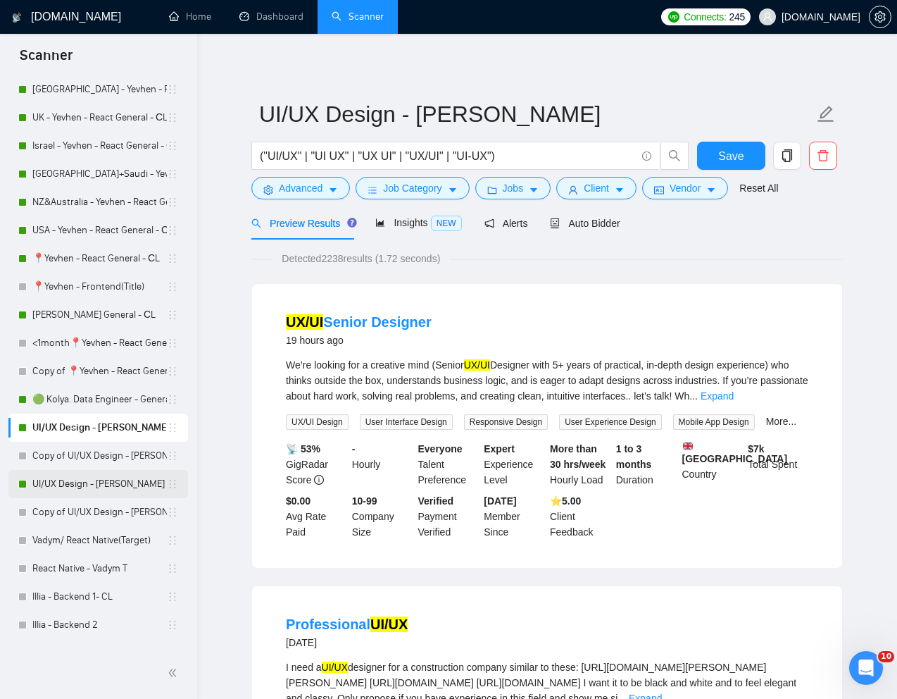
click at [77, 479] on link "UI/UX Design - [PERSON_NAME]" at bounding box center [99, 484] width 134 height 28
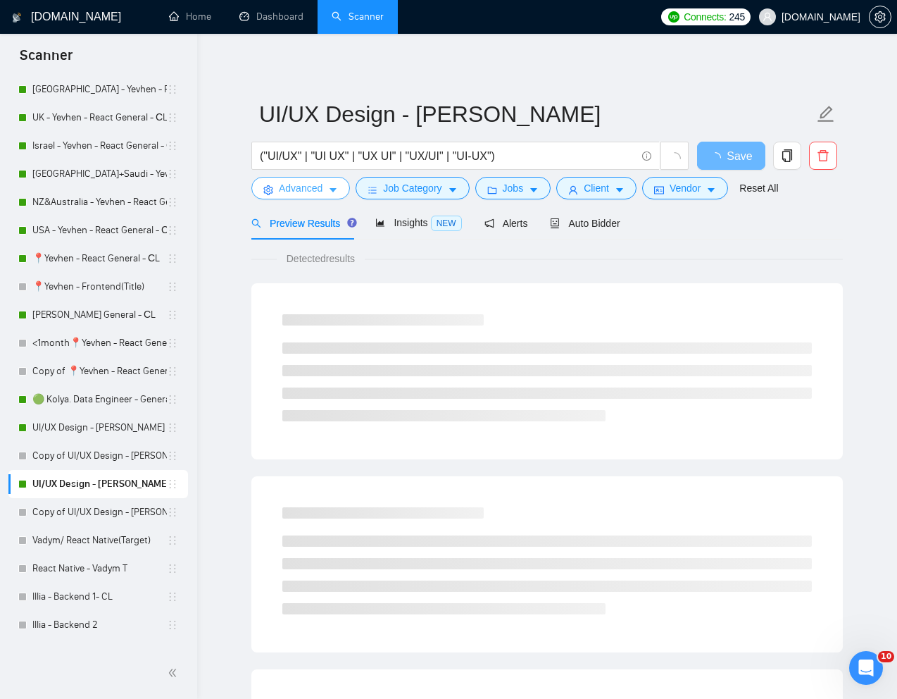
click at [303, 183] on span "Advanced" at bounding box center [301, 187] width 44 height 15
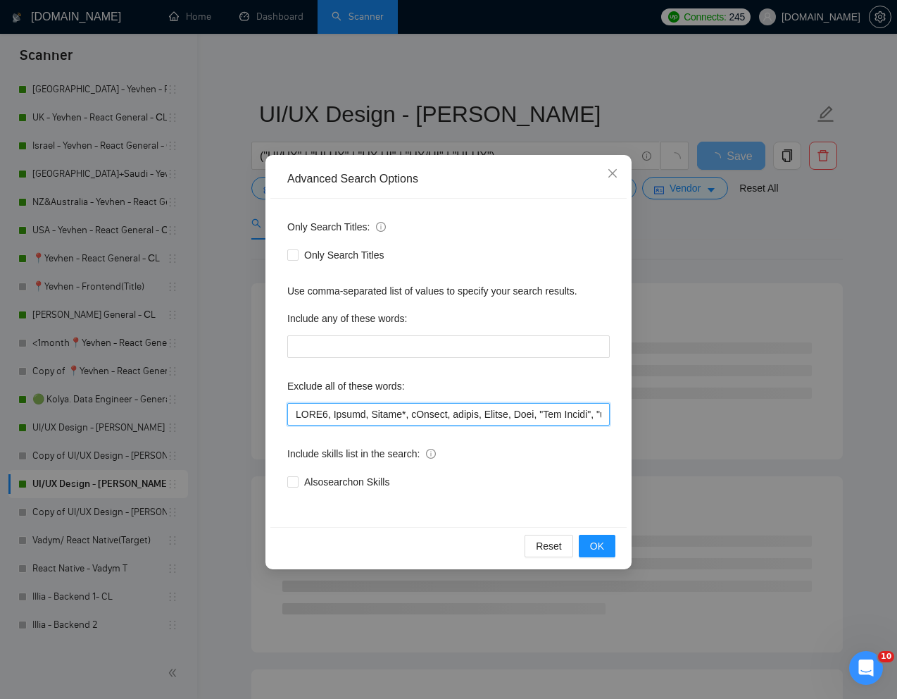
click at [292, 420] on input "text" at bounding box center [448, 414] width 323 height 23
paste input ""Email Template", Email,"
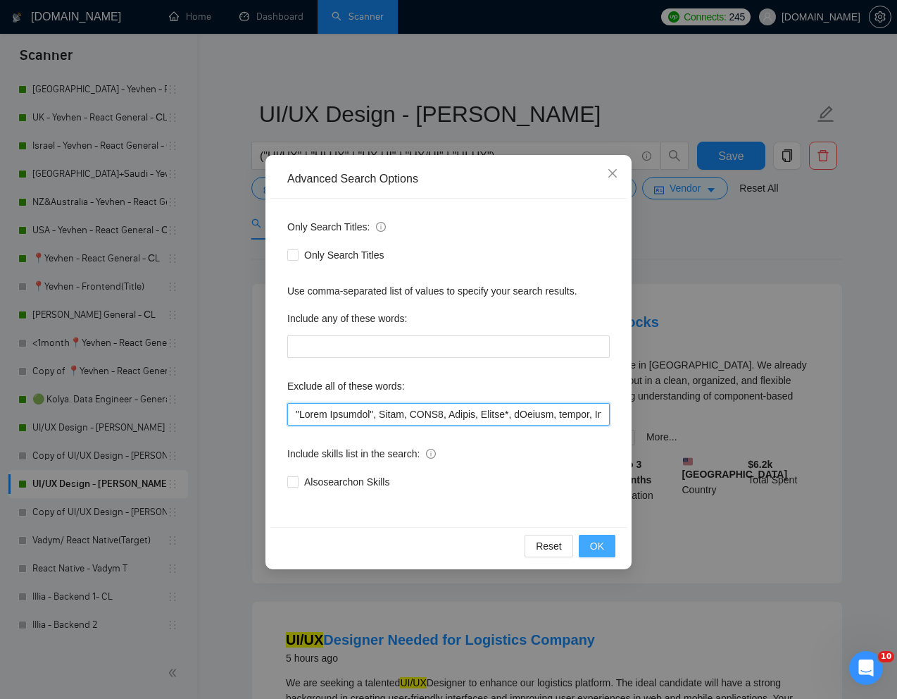
type input ""Email Template", Email, HTML5, Motion, Animat*, iGaming, casino, Retool, Ryno,…"
click at [598, 544] on span "OK" at bounding box center [597, 545] width 14 height 15
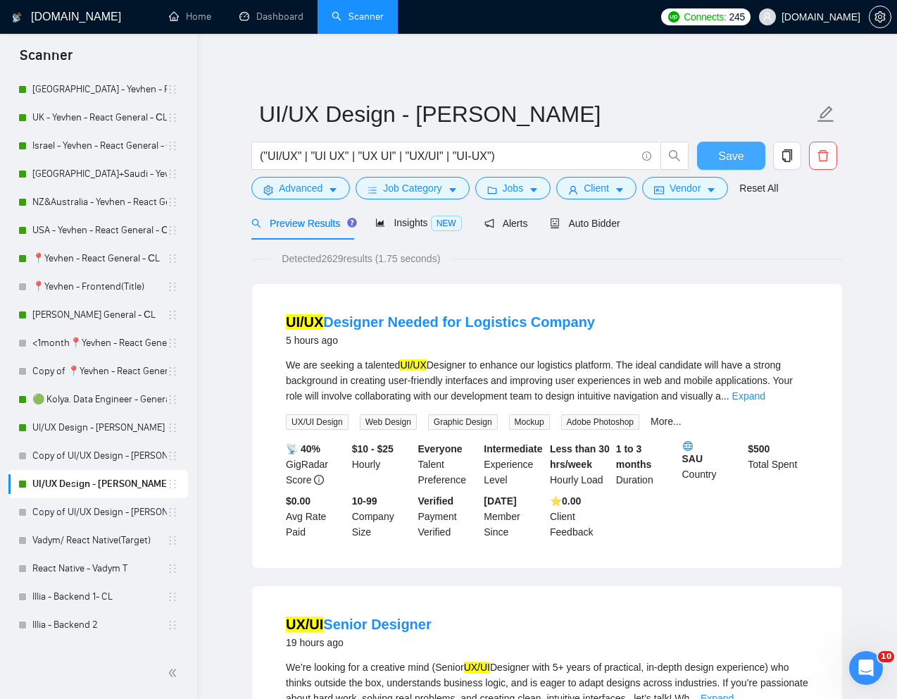
click at [732, 158] on span "Save" at bounding box center [730, 156] width 25 height 18
click at [72, 364] on link "Copy of 📍Yevhen - React General - СL" at bounding box center [99, 371] width 134 height 28
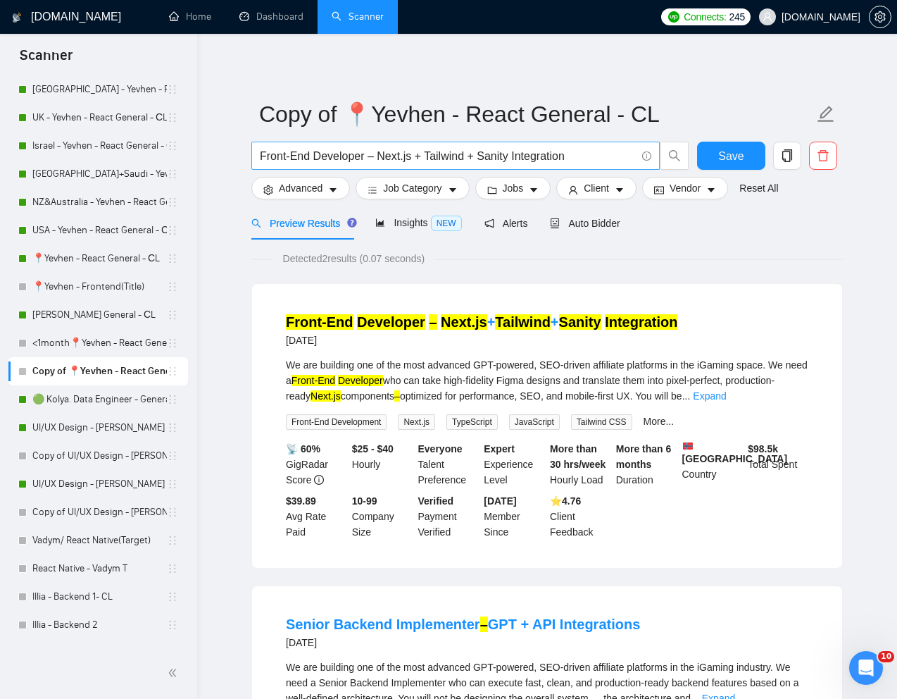
click at [440, 154] on input "Front-End Developer – Next.js + Tailwind + Sanity Integration" at bounding box center [448, 156] width 376 height 18
paste input "Senior Frontend Developer"
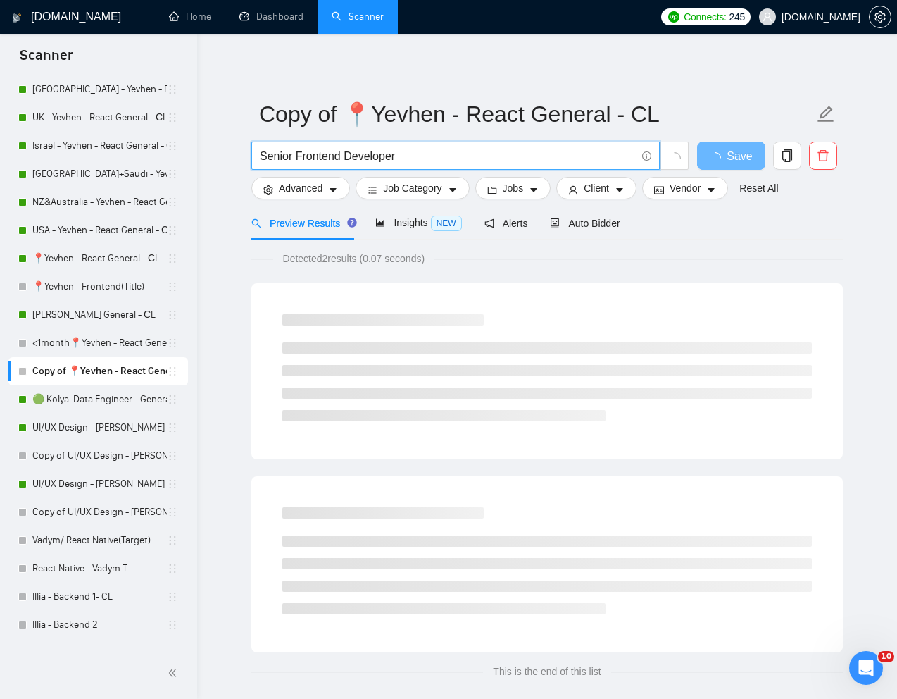
type input "Senior Frontend Developer"
click at [308, 225] on span "Preview Results" at bounding box center [301, 223] width 101 height 11
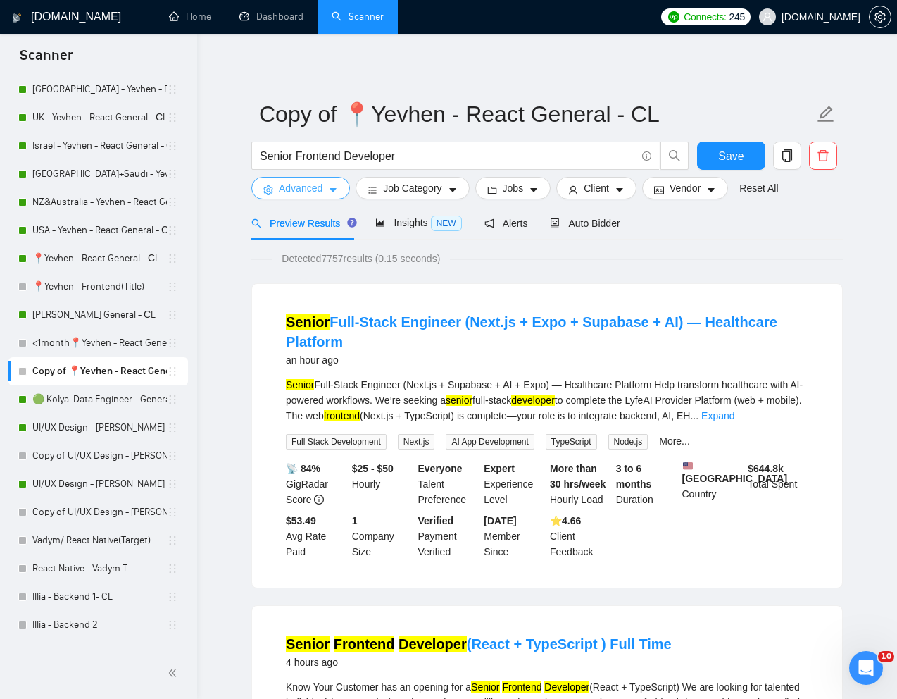
click at [295, 180] on span "Advanced" at bounding box center [301, 187] width 44 height 15
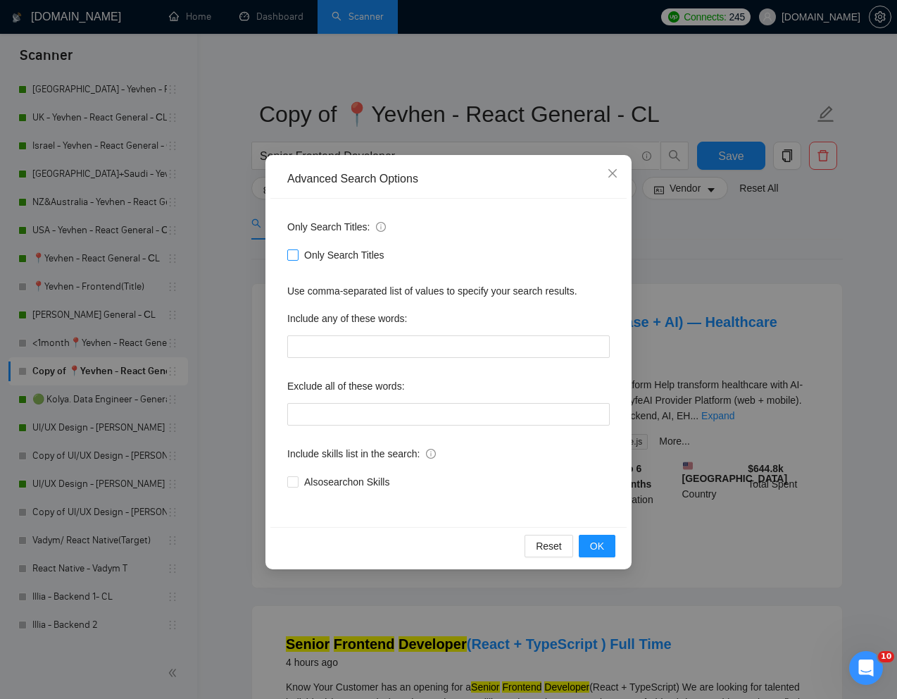
click at [290, 251] on input "Only Search Titles" at bounding box center [292, 254] width 10 height 10
checkbox input "true"
click at [583, 537] on button "OK" at bounding box center [597, 545] width 37 height 23
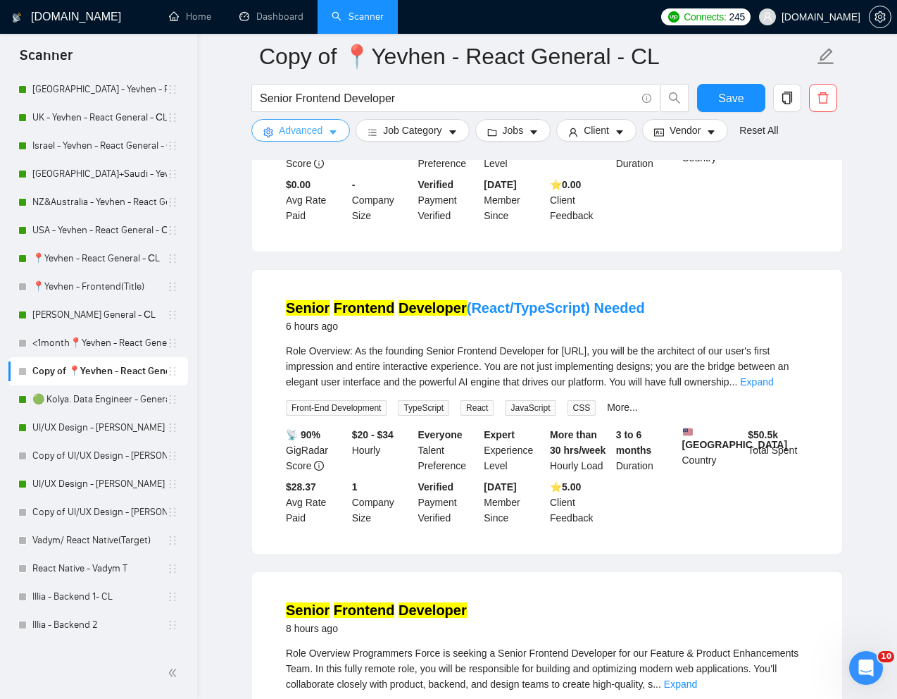
scroll to position [646, 0]
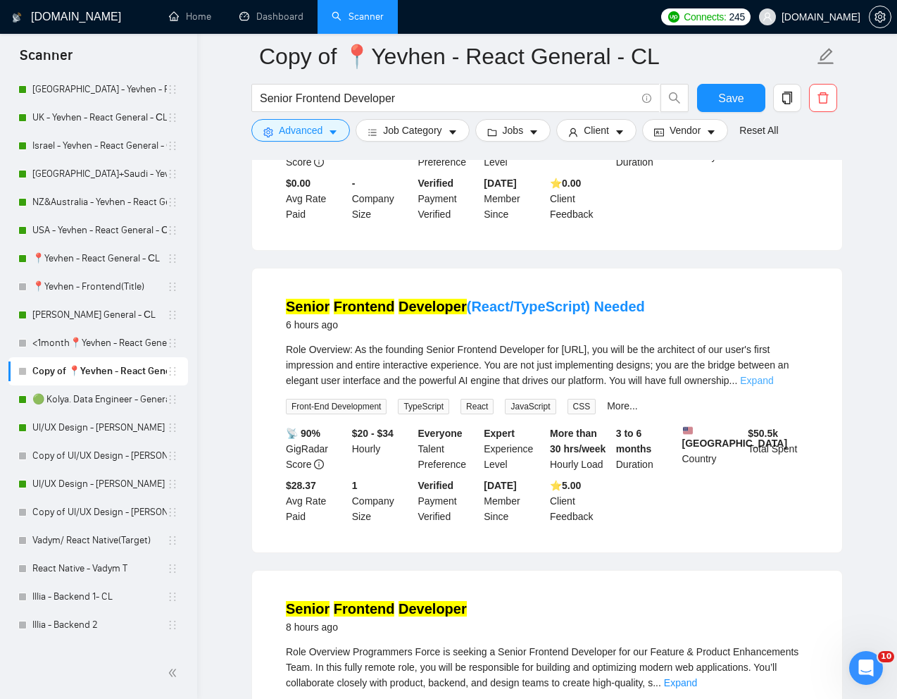
click at [773, 375] on link "Expand" at bounding box center [756, 380] width 33 height 11
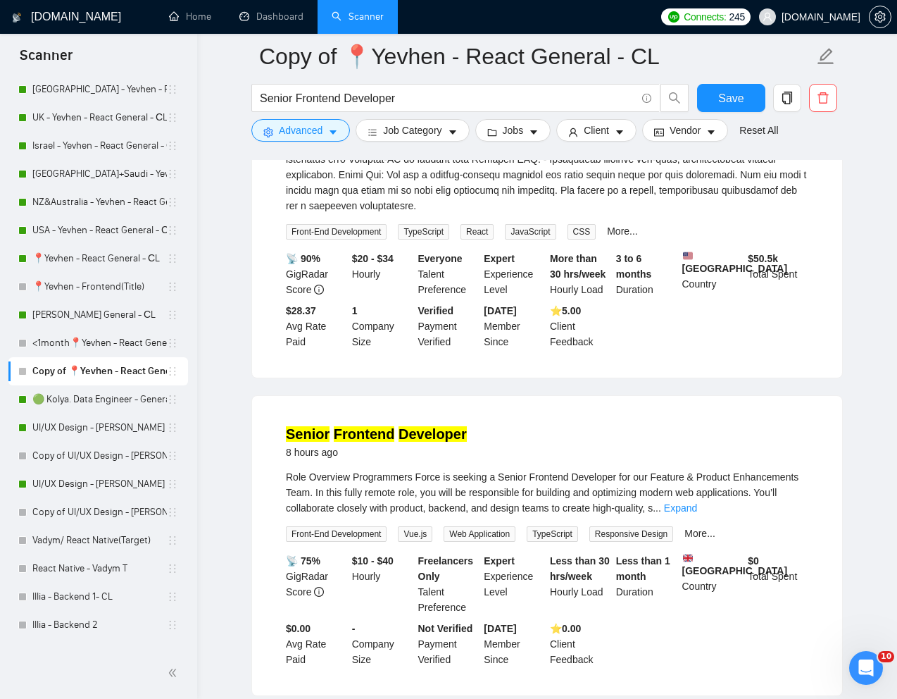
scroll to position [1132, 0]
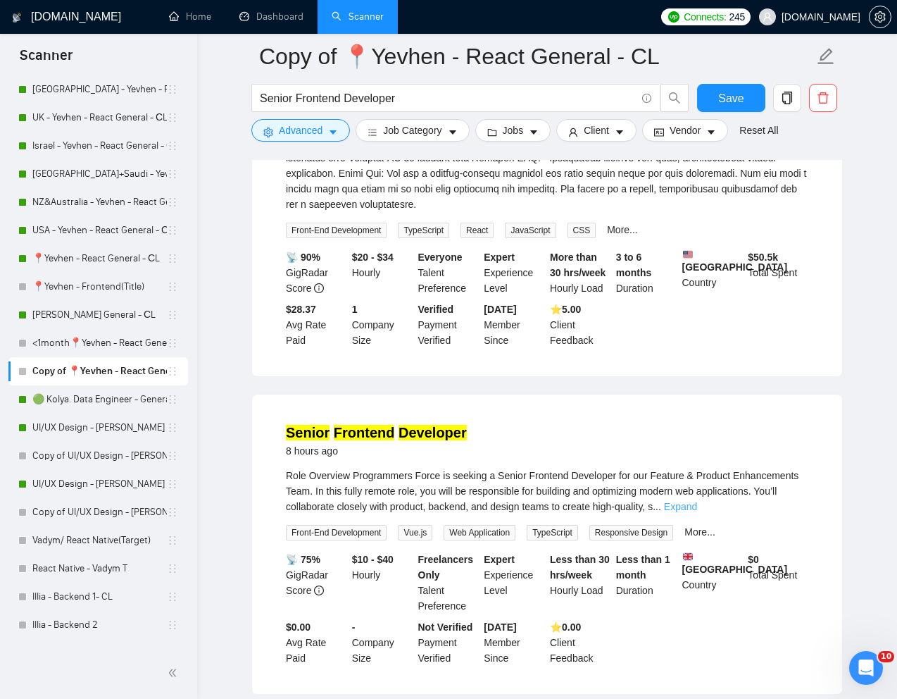
click at [697, 512] on link "Expand" at bounding box center [680, 506] width 33 height 11
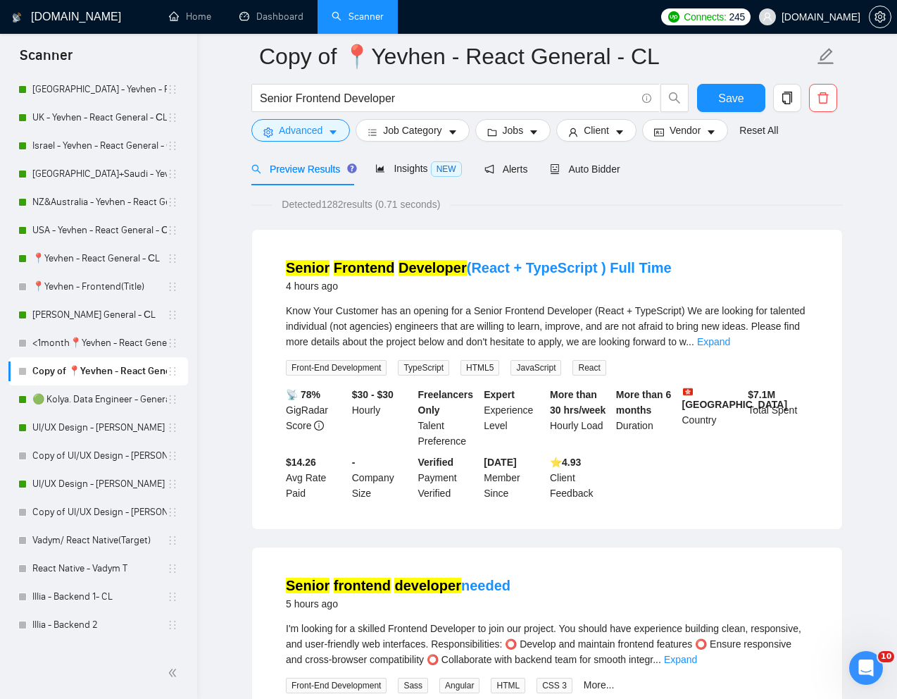
scroll to position [0, 0]
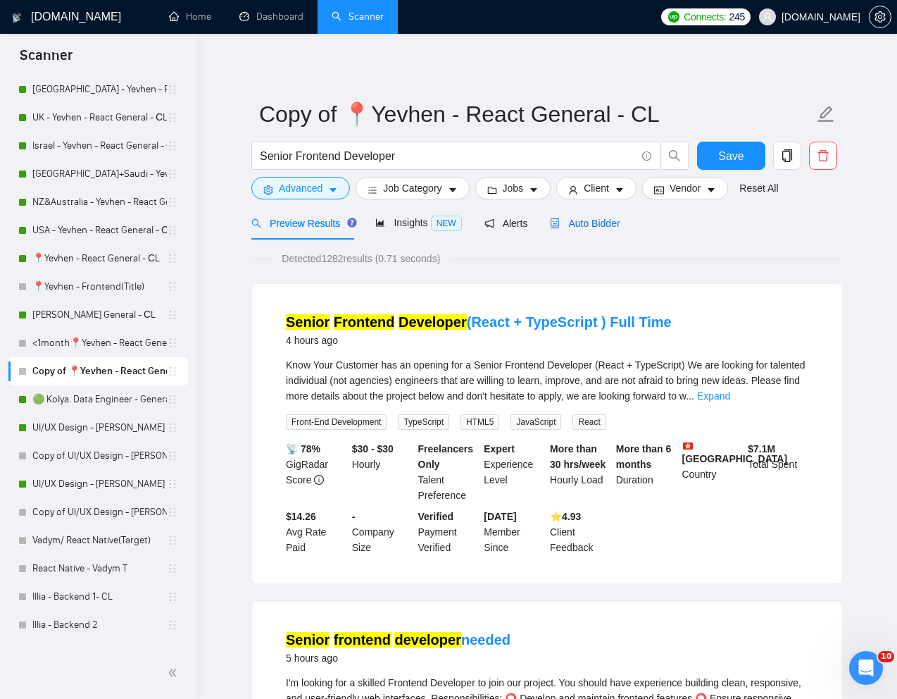
click at [603, 226] on span "Auto Bidder" at bounding box center [585, 223] width 70 height 11
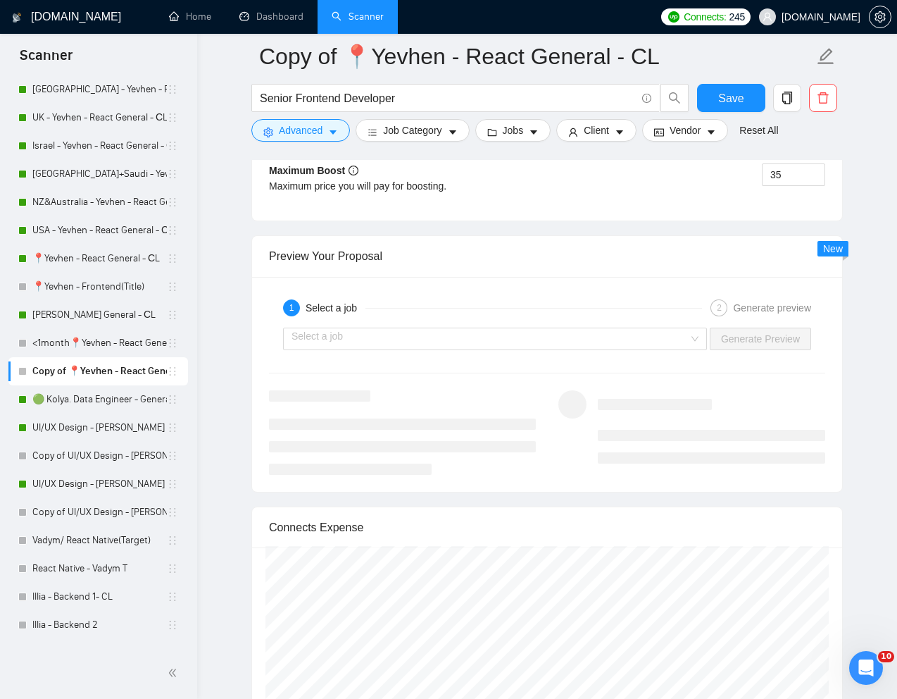
scroll to position [2752, 0]
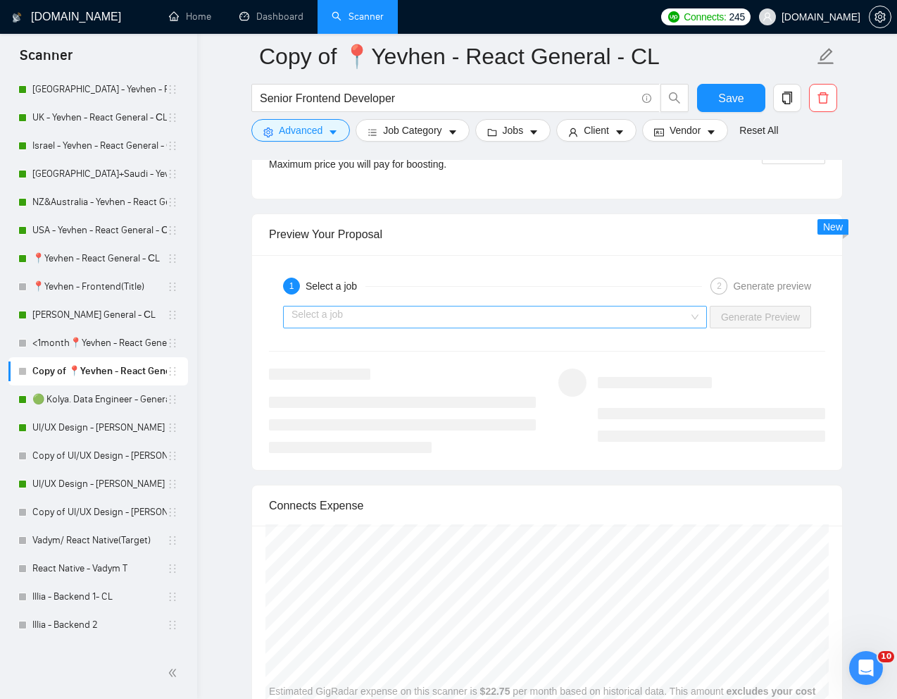
click at [519, 327] on input "search" at bounding box center [490, 316] width 397 height 21
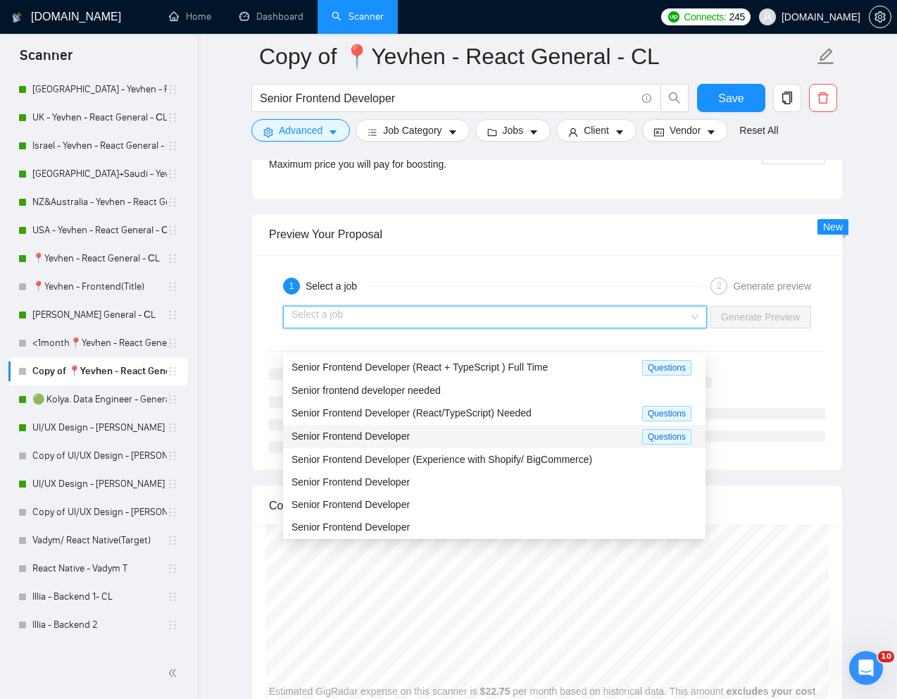
click at [384, 437] on span "Senior Frontend Developer" at bounding box center [351, 435] width 118 height 11
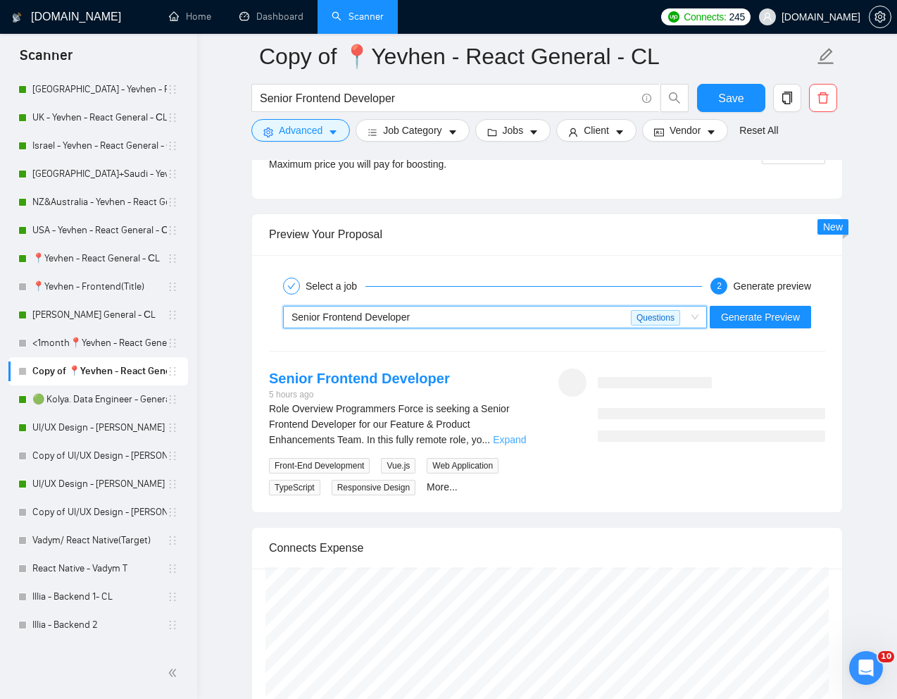
click at [522, 445] on link "Expand" at bounding box center [509, 439] width 33 height 11
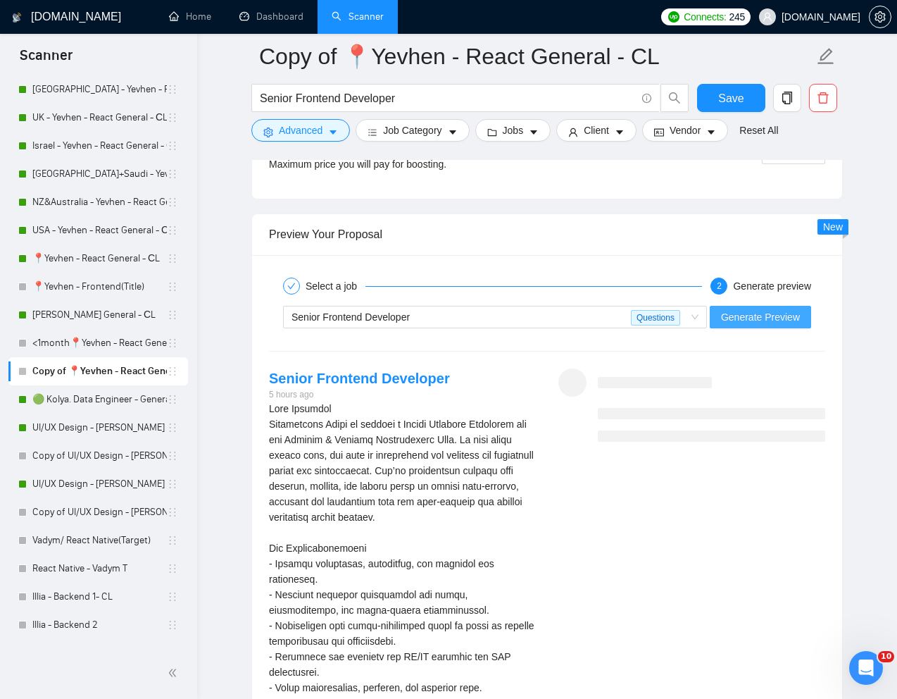
click at [767, 325] on span "Generate Preview" at bounding box center [760, 316] width 79 height 15
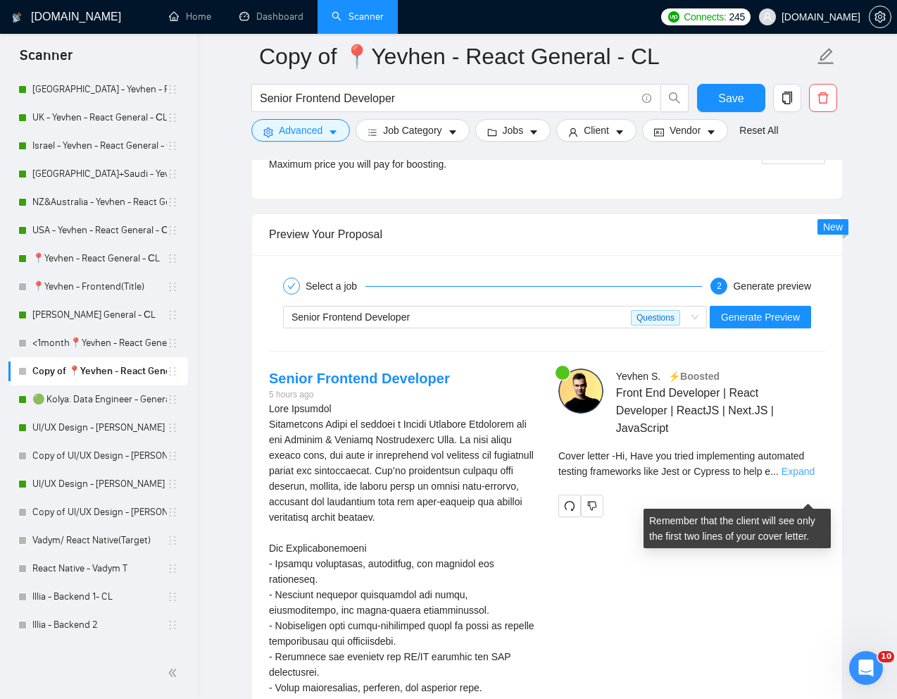
click at [797, 477] on link "Expand" at bounding box center [798, 470] width 33 height 11
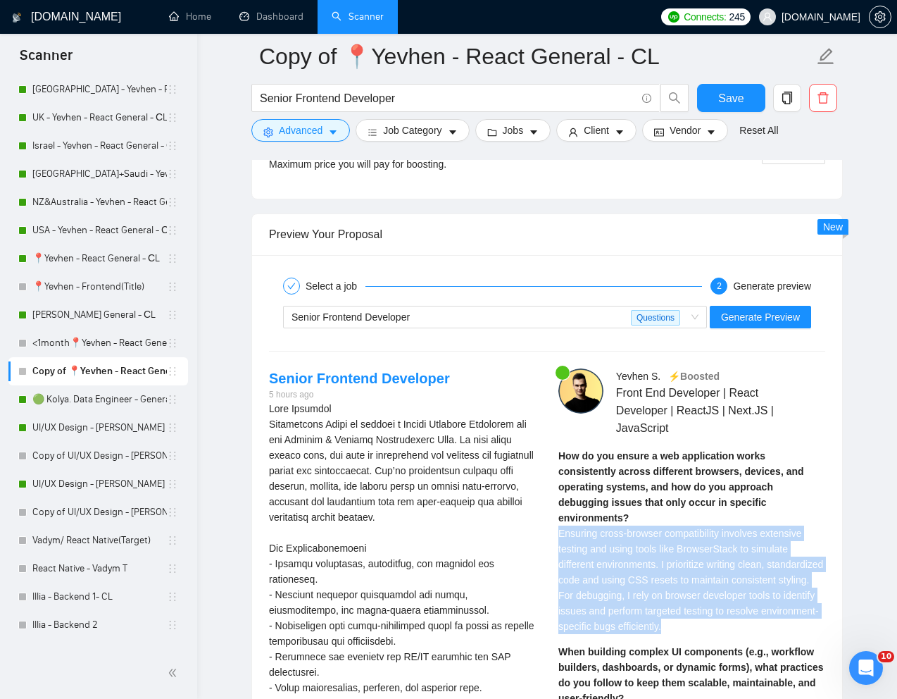
drag, startPoint x: 553, startPoint y: 560, endPoint x: 810, endPoint y: 643, distance: 270.1
copy span "Ensuring cross-browser compatibility involves extensive testing and using tools…"
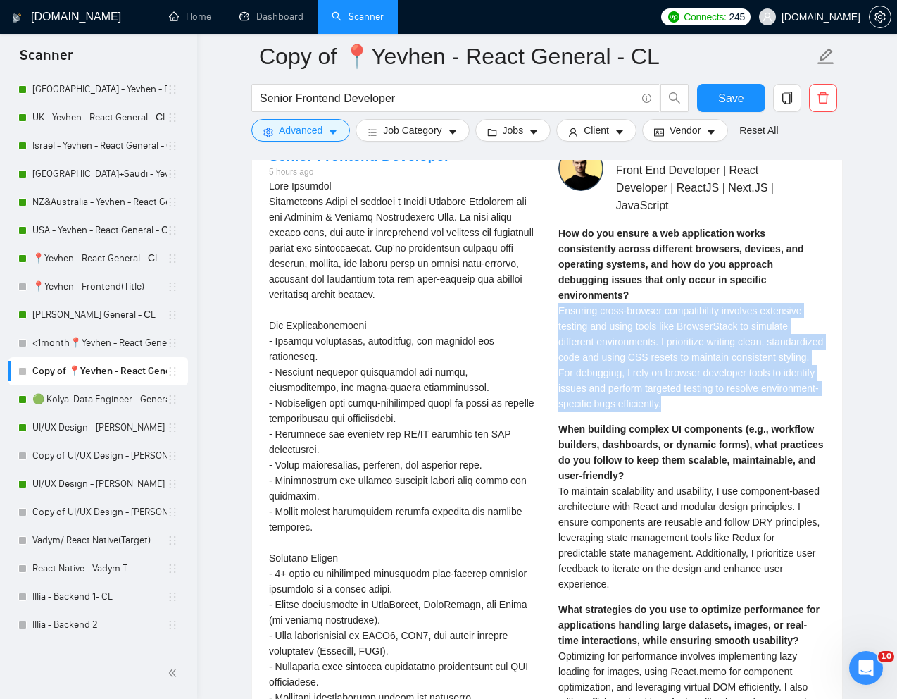
scroll to position [2982, 0]
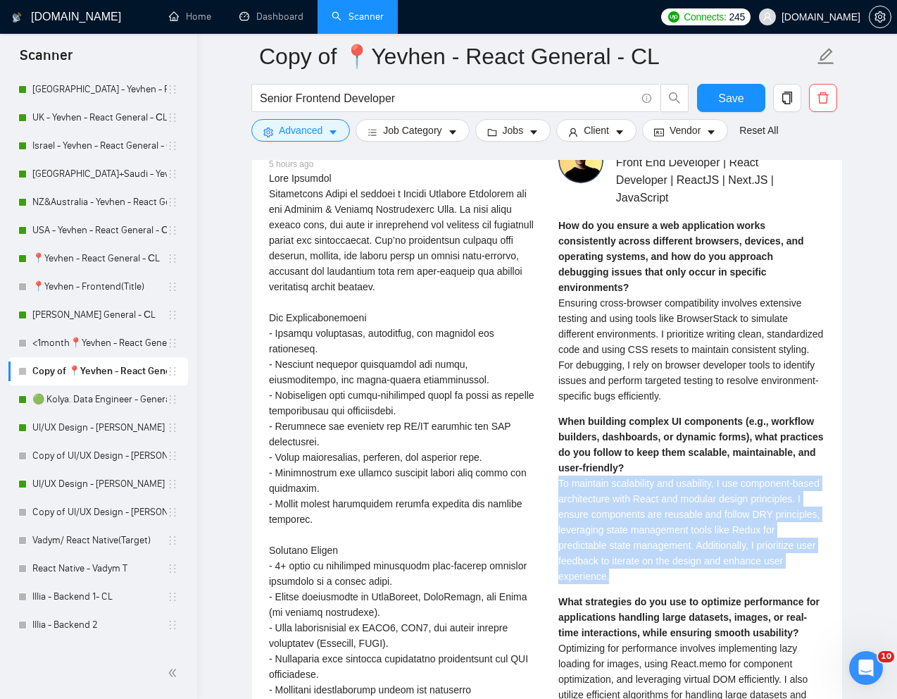
drag, startPoint x: 558, startPoint y: 509, endPoint x: 682, endPoint y: 595, distance: 150.8
click at [682, 584] on div "When building complex UI components (e.g., workflow builders, dashboards, or dy…" at bounding box center [691, 498] width 267 height 170
copy span "To maintain scalability and usability, I use component-based architecture with …"
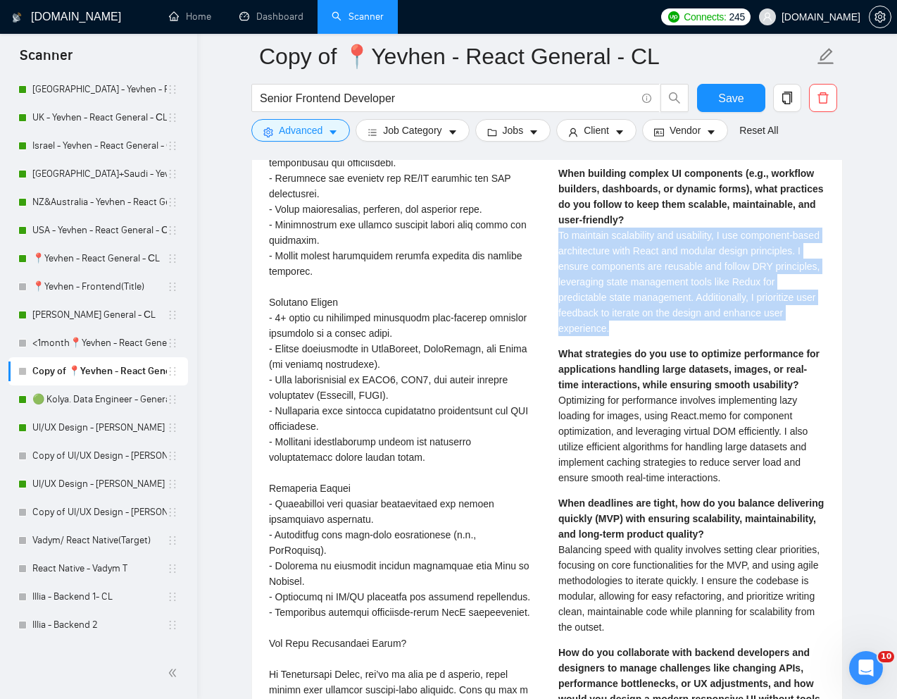
scroll to position [3231, 0]
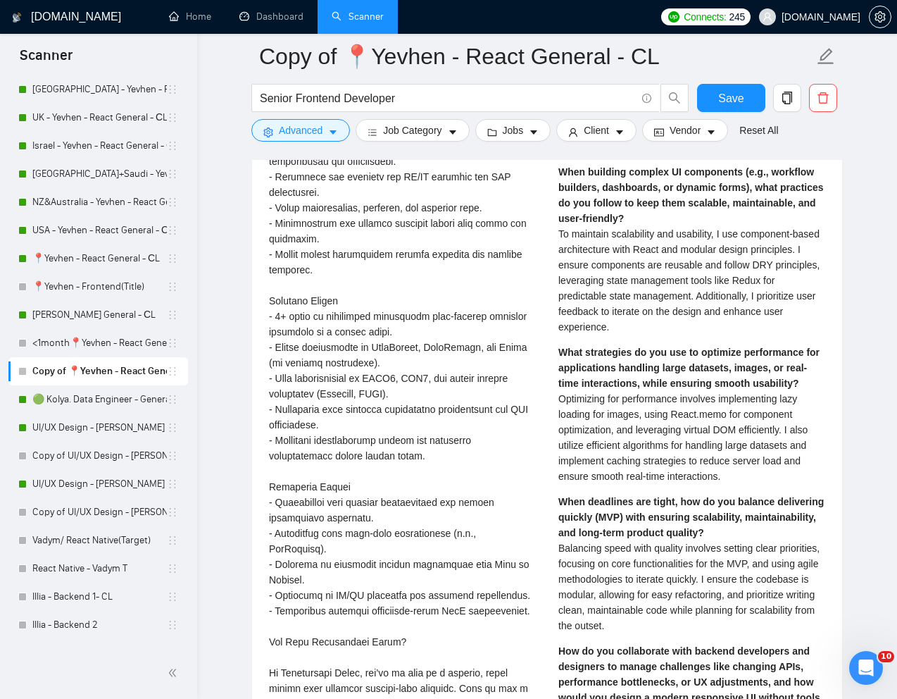
click at [586, 446] on span "Optimizing for performance involves implementing lazy loading for images, using…" at bounding box center [682, 437] width 249 height 89
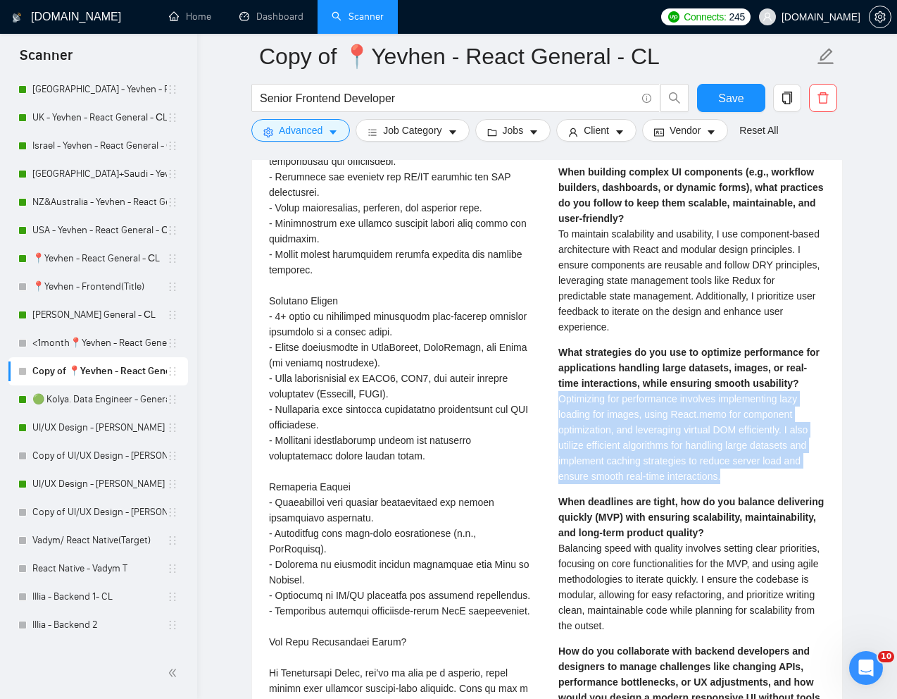
drag, startPoint x: 558, startPoint y: 423, endPoint x: 749, endPoint y: 504, distance: 206.7
click at [749, 484] on div "What strategies do you use to optimize performance for applications handling la…" at bounding box center [691, 413] width 267 height 139
copy span "Optimizing for performance involves implementing lazy loading for images, using…"
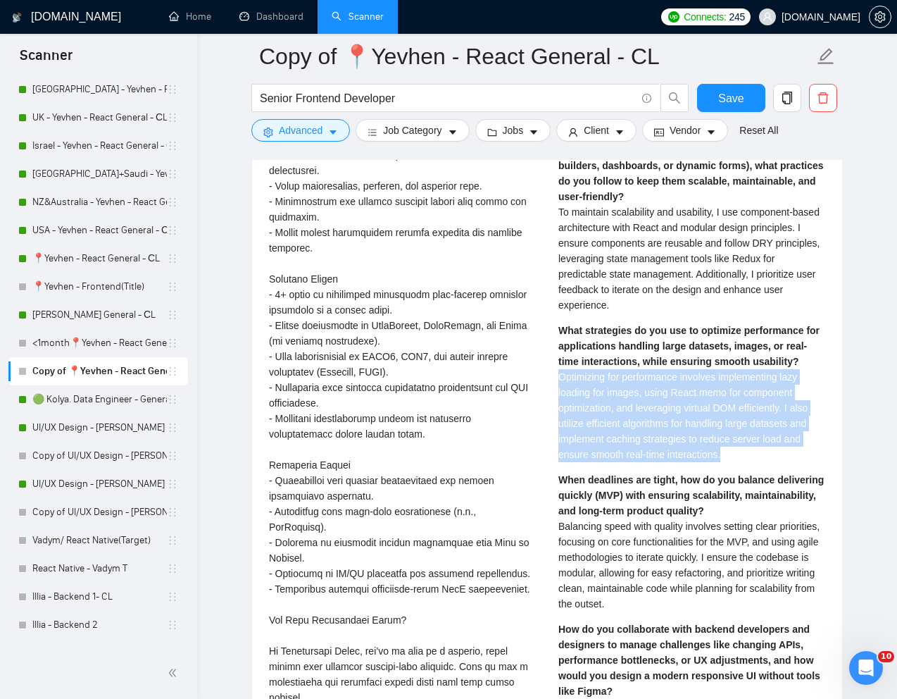
scroll to position [3256, 0]
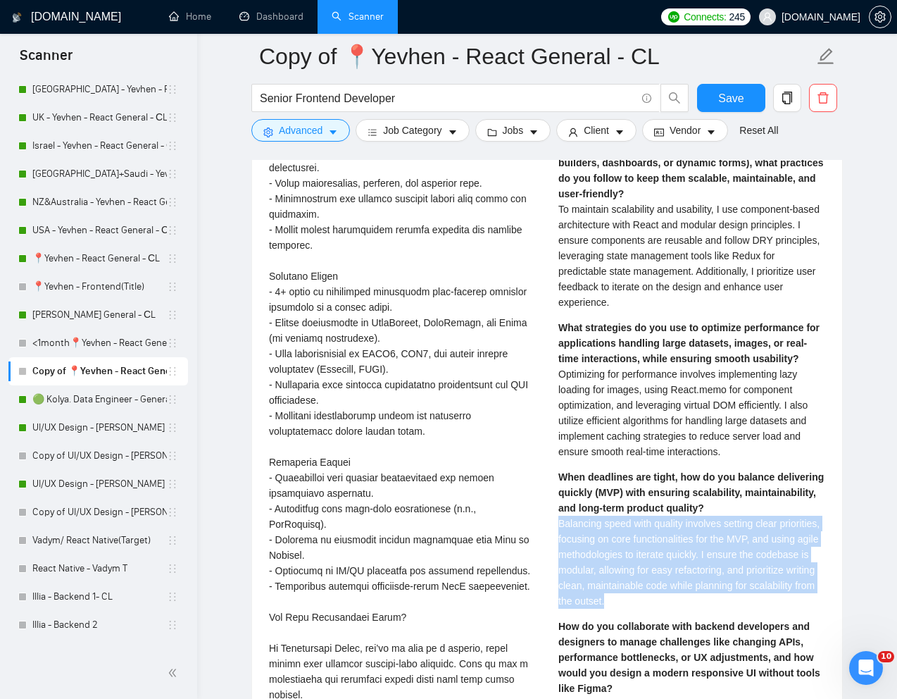
drag, startPoint x: 555, startPoint y: 547, endPoint x: 699, endPoint y: 616, distance: 159.4
click at [699, 616] on div "[PERSON_NAME] ⚡️Boosted Front End Developer | React Developer | ReactJS | Next.…" at bounding box center [691, 549] width 289 height 1371
copy span "Balancing speed with quality involves setting clear priorities, focusing on cor…"
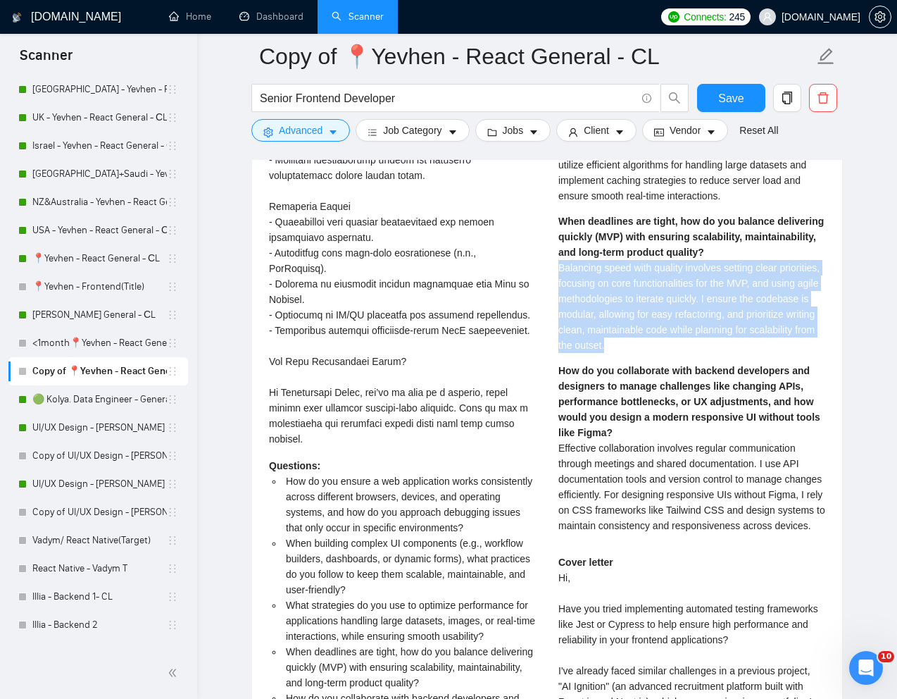
scroll to position [3522, 0]
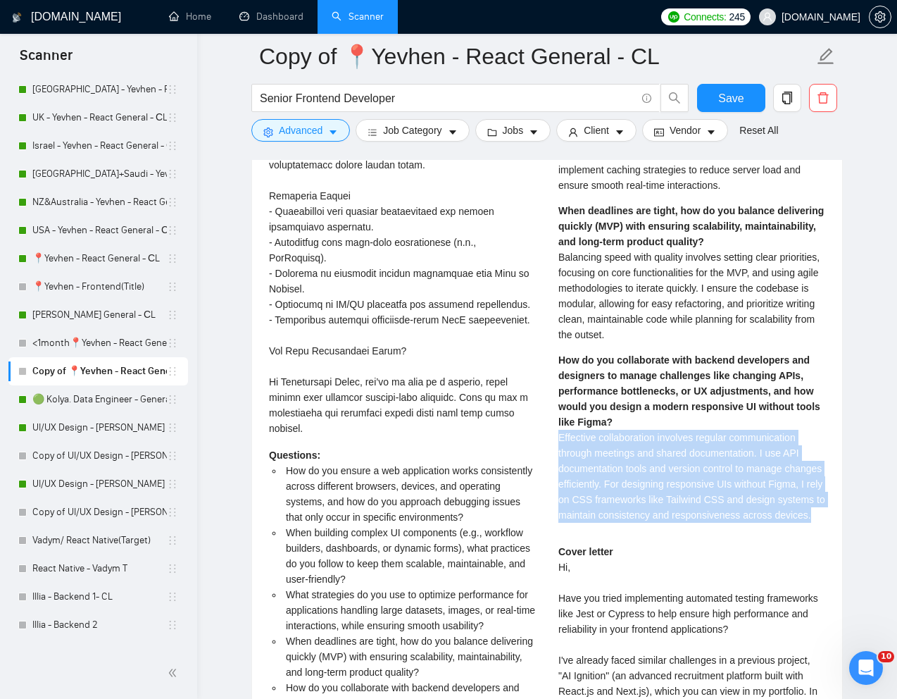
drag, startPoint x: 554, startPoint y: 461, endPoint x: 715, endPoint y: 554, distance: 185.9
click at [715, 554] on div "[PERSON_NAME] ⚡️Boosted Front End Developer | React Developer | ReactJS | Next.…" at bounding box center [691, 283] width 289 height 1371
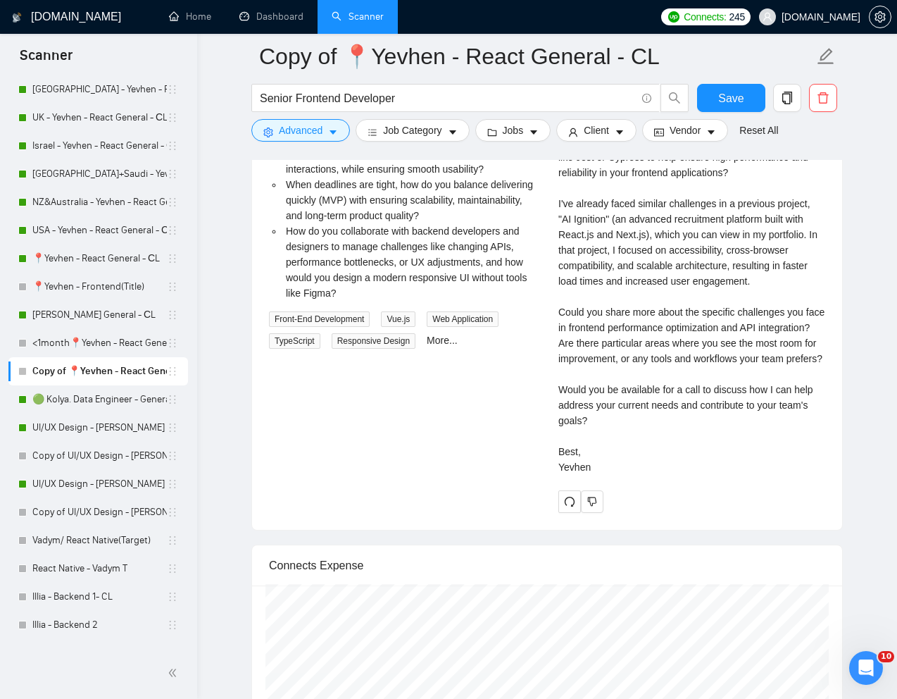
scroll to position [3980, 0]
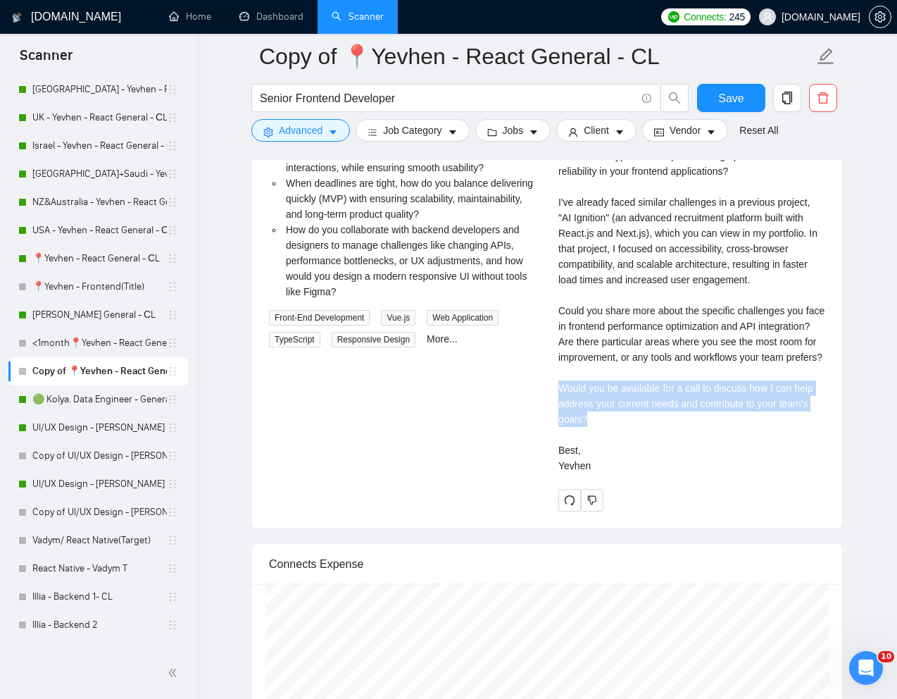
drag, startPoint x: 544, startPoint y: 445, endPoint x: 641, endPoint y: 480, distance: 102.5
